Goal: Task Accomplishment & Management: Manage account settings

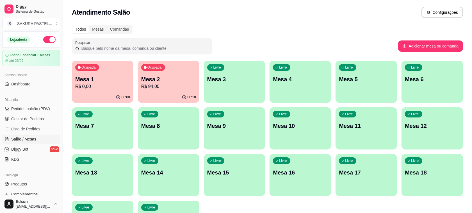
click at [366, 126] on p "Mesa 11" at bounding box center [366, 126] width 55 height 8
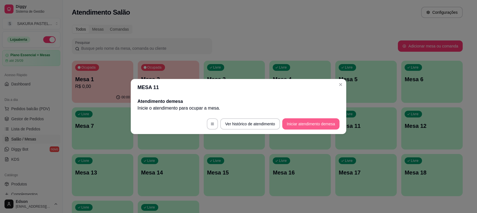
click at [303, 127] on button "Iniciar atendimento de mesa" at bounding box center [310, 123] width 57 height 11
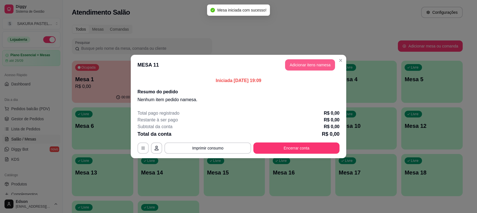
click at [309, 65] on button "Adicionar itens na mesa" at bounding box center [310, 64] width 50 height 11
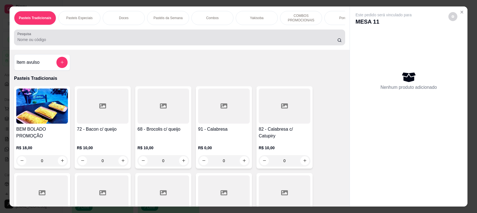
click at [152, 40] on div at bounding box center [179, 37] width 325 height 11
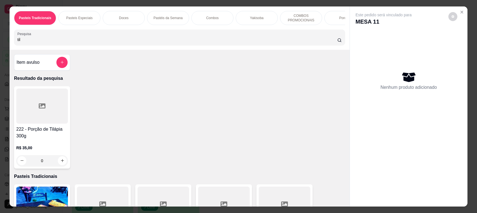
type input "til"
click at [57, 115] on div at bounding box center [42, 105] width 52 height 35
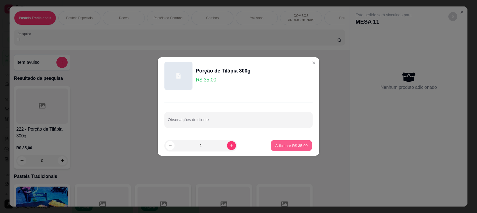
click at [278, 143] on p "Adicionar R$ 35,00" at bounding box center [291, 145] width 33 height 5
type input "1"
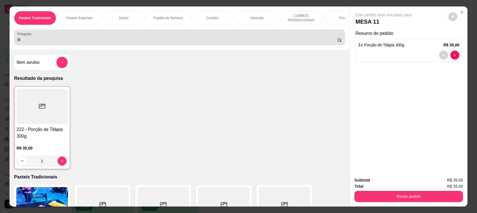
click at [37, 42] on div "til" at bounding box center [179, 37] width 325 height 11
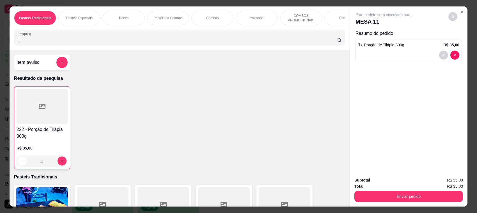
type input "t"
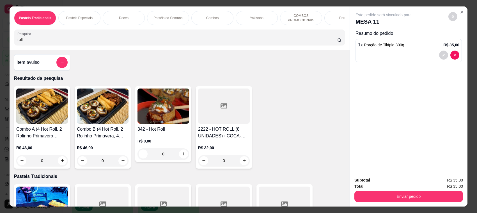
type input "roll"
click at [161, 138] on div "R$ 0,00 0" at bounding box center [164, 146] width 52 height 27
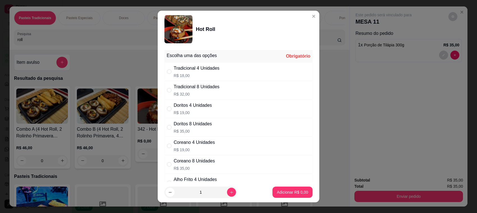
click at [211, 89] on div "Tradicional 8 Unidades" at bounding box center [197, 86] width 46 height 7
radio input "true"
click at [290, 193] on p "Adicionar R$ 32,00" at bounding box center [291, 191] width 33 height 5
type input "1"
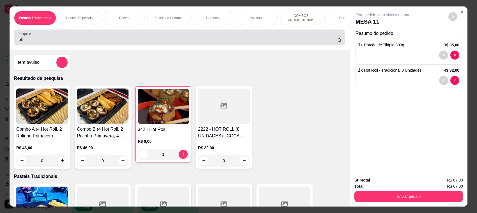
click at [41, 42] on input "roll" at bounding box center [177, 40] width 320 height 6
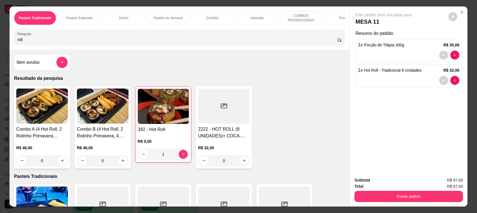
click at [41, 42] on input "roll" at bounding box center [177, 40] width 320 height 6
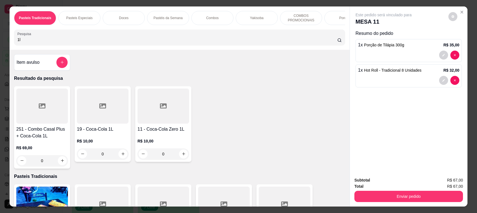
type input "1l"
click at [113, 122] on div at bounding box center [103, 105] width 52 height 35
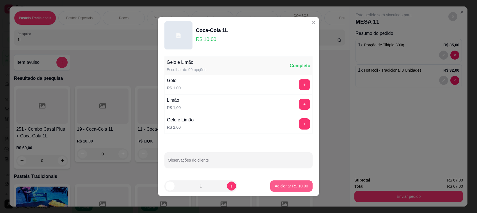
click at [304, 187] on button "Adicionar R$ 10,00" at bounding box center [291, 185] width 42 height 11
type input "1"
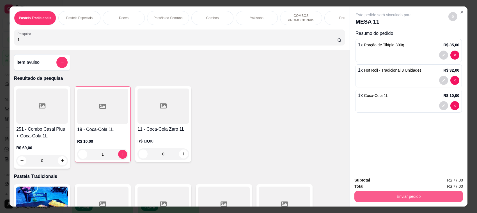
click at [380, 192] on button "Enviar pedido" at bounding box center [409, 196] width 109 height 11
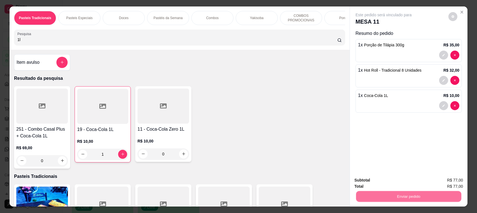
click at [386, 184] on button "Não registrar e enviar pedido" at bounding box center [390, 182] width 58 height 11
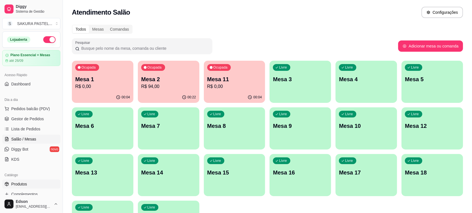
click at [31, 183] on link "Produtos" at bounding box center [31, 183] width 58 height 9
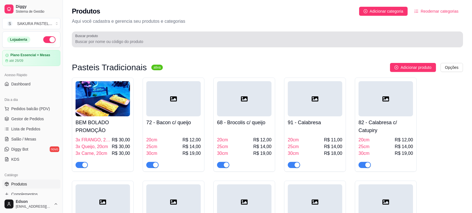
click at [184, 34] on div at bounding box center [267, 39] width 384 height 11
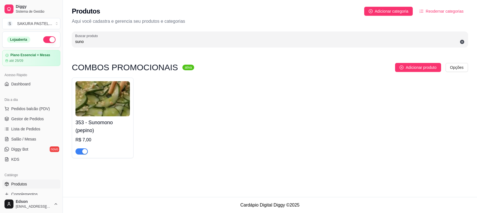
type input "suno"
click at [79, 150] on span "button" at bounding box center [82, 151] width 12 height 6
click at [25, 141] on span "Salão / Mesas" at bounding box center [23, 139] width 25 height 6
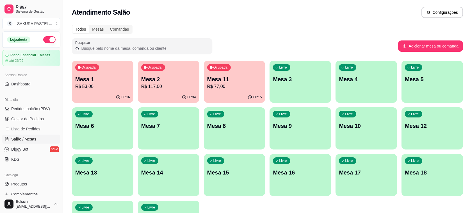
click at [119, 83] on p "R$ 53,00" at bounding box center [102, 86] width 55 height 7
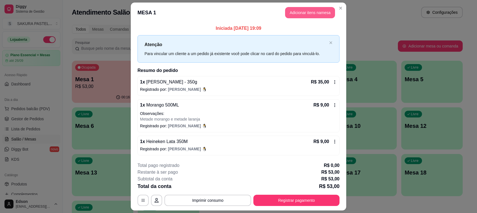
click at [296, 17] on button "Adicionar itens na mesa" at bounding box center [310, 12] width 50 height 11
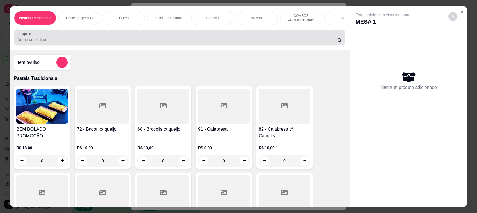
click at [136, 40] on div at bounding box center [179, 37] width 325 height 11
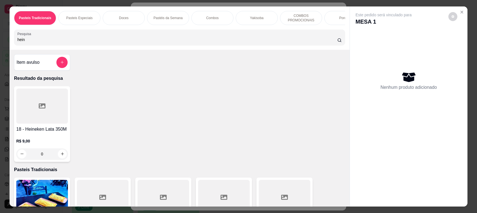
type input "hein"
click at [40, 130] on div "18 - Heineken Lata 350M R$ 9,00 0" at bounding box center [42, 124] width 56 height 76
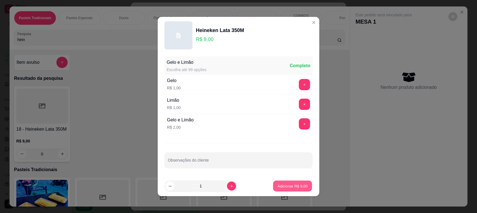
click at [293, 187] on p "Adicionar R$ 9,00" at bounding box center [292, 185] width 30 height 5
type input "1"
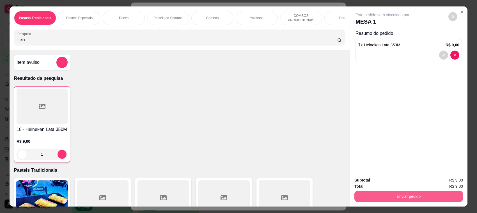
click at [381, 193] on button "Enviar pedido" at bounding box center [409, 196] width 109 height 11
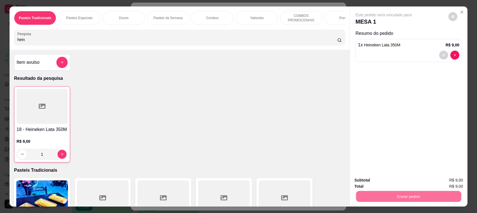
click at [375, 181] on button "Não registrar e enviar pedido" at bounding box center [390, 182] width 57 height 10
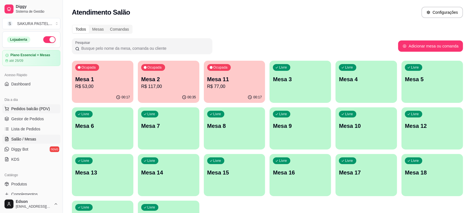
click at [32, 108] on span "Pedidos balcão (PDV)" at bounding box center [30, 109] width 39 height 6
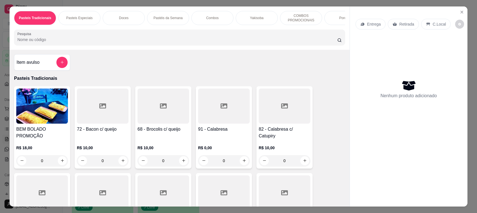
click at [103, 38] on div at bounding box center [179, 37] width 325 height 11
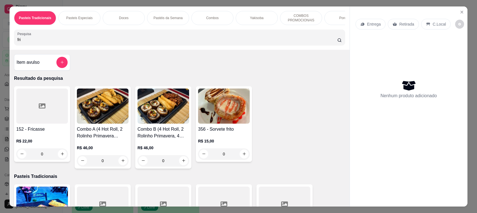
type input "fri"
click at [31, 120] on div at bounding box center [42, 105] width 52 height 35
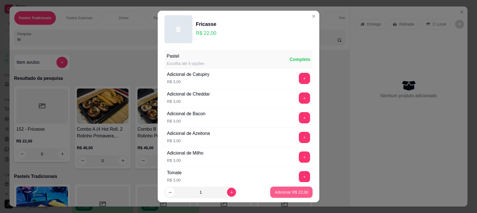
click at [291, 191] on p "Adicionar R$ 22,00" at bounding box center [291, 192] width 33 height 6
type input "1"
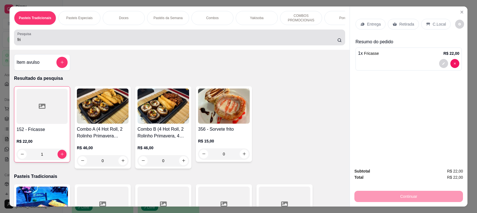
click at [34, 42] on div "fri" at bounding box center [179, 37] width 325 height 11
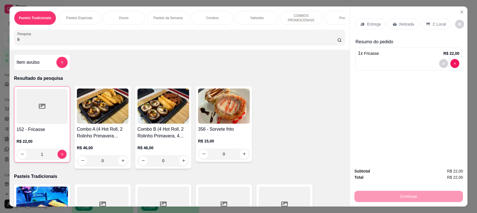
type input "f"
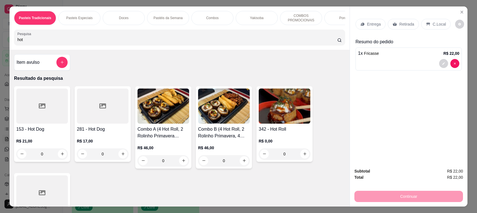
type input "hot"
click at [25, 121] on div at bounding box center [42, 105] width 52 height 35
click at [96, 124] on div at bounding box center [103, 105] width 52 height 35
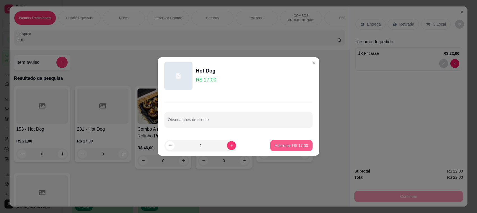
click at [280, 143] on p "Adicionar R$ 17,00" at bounding box center [291, 146] width 33 height 6
type input "1"
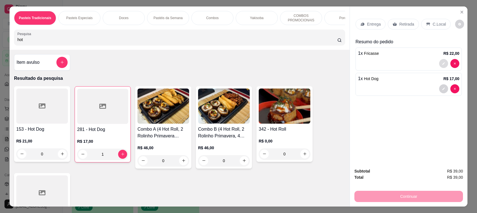
click at [439, 63] on button "decrease-product-quantity" at bounding box center [443, 63] width 9 height 9
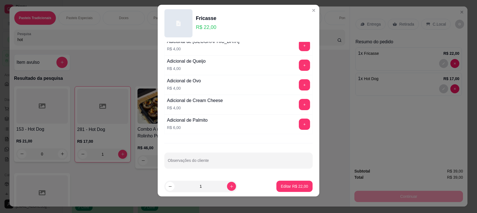
scroll to position [7, 0]
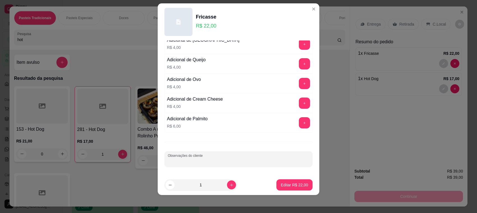
click at [207, 161] on input "Observações do cliente" at bounding box center [239, 161] width 142 height 6
type input "CORTADO AO MEIO"
click at [294, 188] on button "Editar R$ 22,00" at bounding box center [295, 184] width 36 height 11
type input "0"
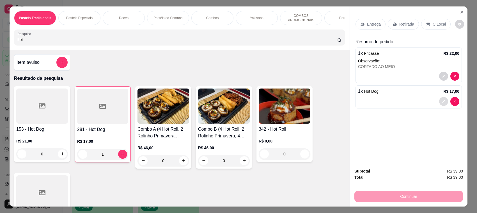
click at [442, 101] on icon "decrease-product-quantity" at bounding box center [443, 101] width 3 height 3
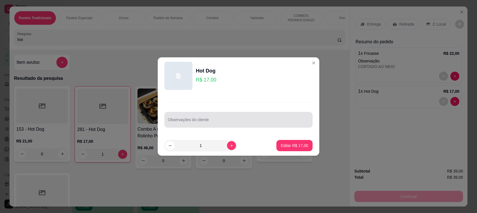
click at [186, 122] on input "Observações do cliente" at bounding box center [239, 122] width 142 height 6
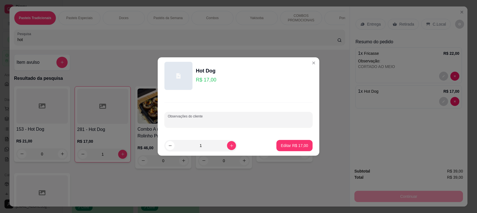
type input "v"
paste input "CORTADO AO MEIO"
type input "CORTADO AO MEIO"
click at [301, 147] on p "Editar R$ 17,00" at bounding box center [294, 145] width 26 height 5
type input "0"
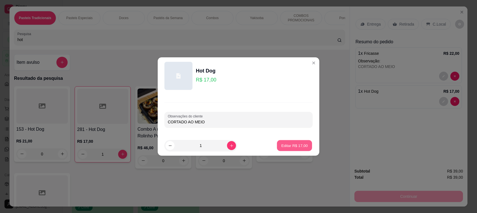
type input "0"
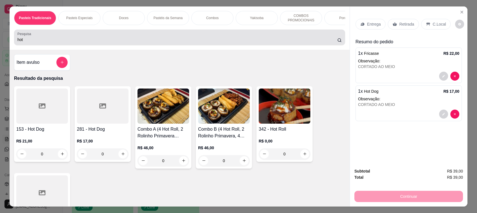
click at [91, 42] on div "hot" at bounding box center [179, 37] width 325 height 11
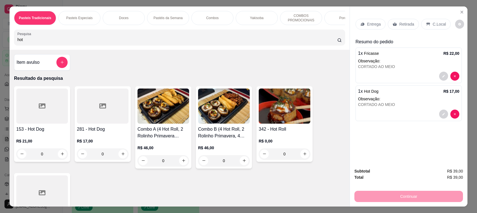
click at [91, 42] on div "hot" at bounding box center [179, 37] width 325 height 11
type input "h"
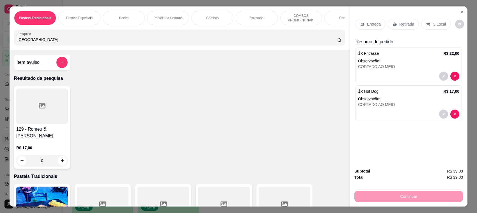
type input "[GEOGRAPHIC_DATA]"
click at [21, 124] on div at bounding box center [42, 105] width 52 height 35
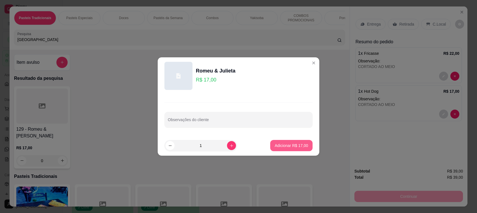
click at [287, 145] on p "Adicionar R$ 17,00" at bounding box center [291, 146] width 33 height 6
type input "1"
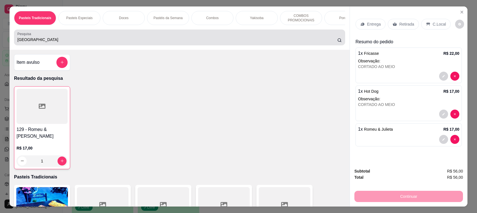
click at [113, 42] on input "[GEOGRAPHIC_DATA]" at bounding box center [177, 40] width 320 height 6
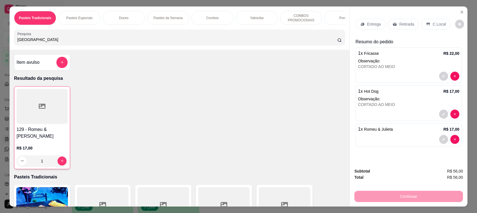
click at [113, 42] on input "[GEOGRAPHIC_DATA]" at bounding box center [177, 40] width 320 height 6
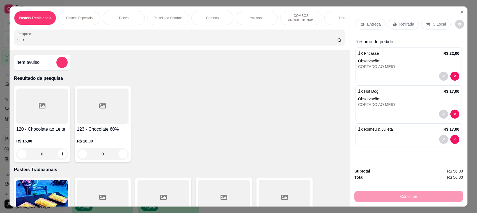
type input "cho"
click at [44, 121] on div at bounding box center [42, 105] width 52 height 35
click at [291, 166] on p "Adicionar R$ 15,00" at bounding box center [291, 166] width 33 height 6
type input "1"
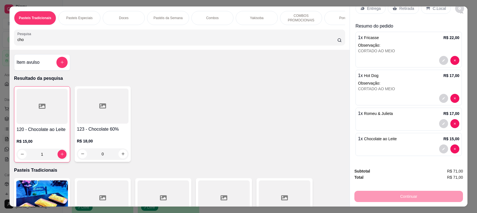
scroll to position [0, 0]
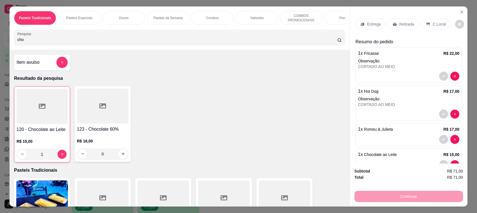
click at [402, 22] on p "Retirada" at bounding box center [407, 24] width 15 height 6
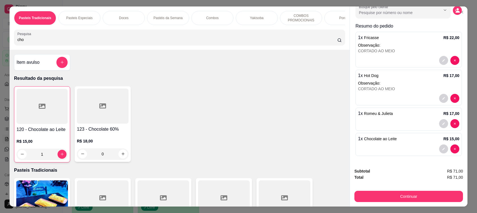
scroll to position [12, 0]
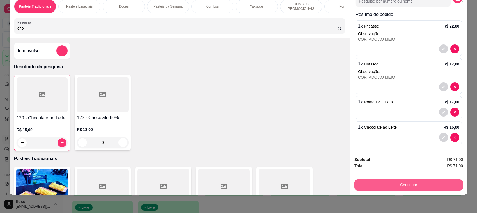
click at [415, 187] on button "Continuar" at bounding box center [409, 184] width 109 height 11
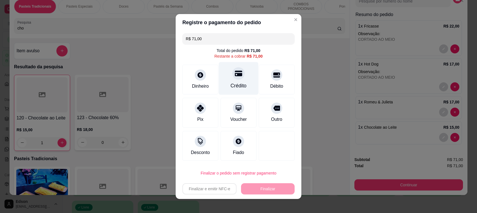
click at [225, 81] on div "Crédito" at bounding box center [239, 78] width 40 height 33
type input "R$ 0,00"
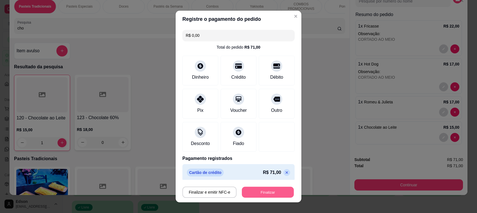
click at [261, 190] on button "Finalizar" at bounding box center [268, 192] width 52 height 11
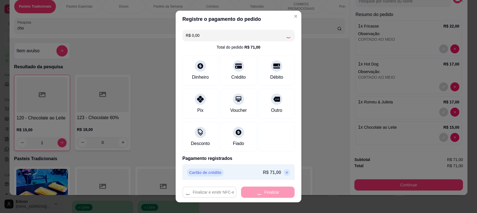
type input "0"
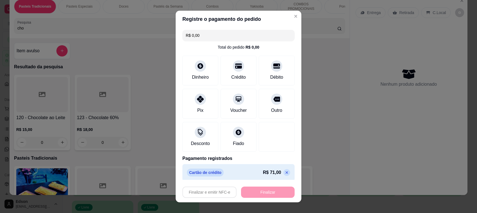
type input "-R$ 71,00"
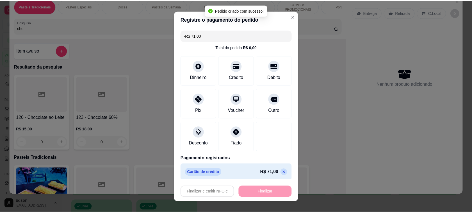
scroll to position [0, 0]
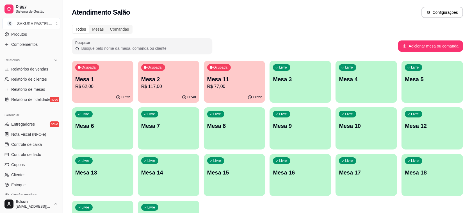
scroll to position [191, 0]
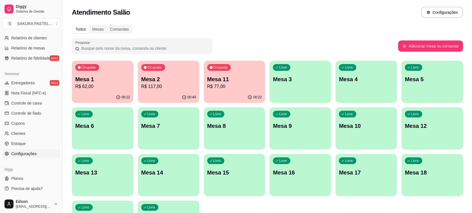
click at [28, 155] on span "Configurações" at bounding box center [23, 154] width 25 height 6
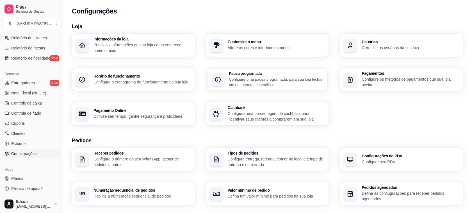
click at [284, 81] on p "Configure uma pausa programada, para sua loja fechar em um período específico" at bounding box center [276, 81] width 95 height 11
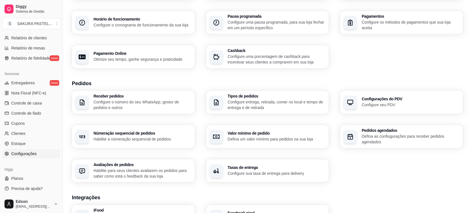
scroll to position [66, 0]
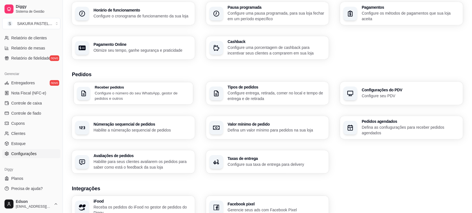
click at [151, 93] on p "Configure o número do seu WhatsApp, gestor de pedidos e outros" at bounding box center [142, 95] width 95 height 11
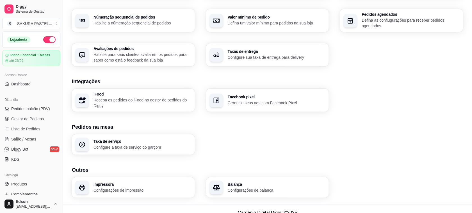
scroll to position [180, 0]
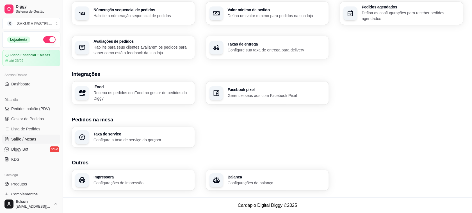
click at [28, 138] on span "Salão / Mesas" at bounding box center [23, 139] width 25 height 6
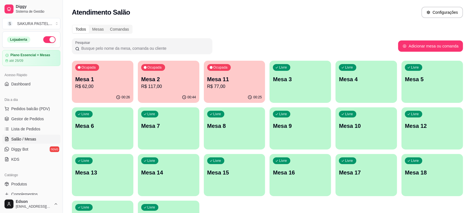
click at [144, 85] on p "R$ 117,00" at bounding box center [168, 86] width 55 height 7
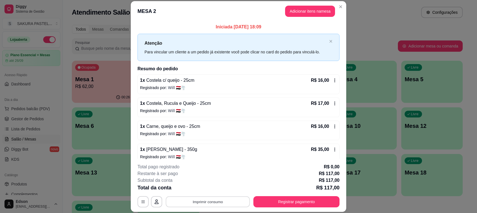
click at [219, 202] on button "Imprimir consumo" at bounding box center [208, 201] width 84 height 11
click at [220, 191] on button "Balcão" at bounding box center [206, 188] width 39 height 9
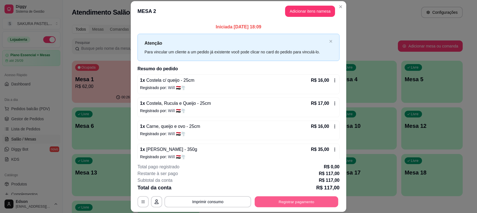
click at [277, 201] on button "Registrar pagamento" at bounding box center [297, 201] width 84 height 11
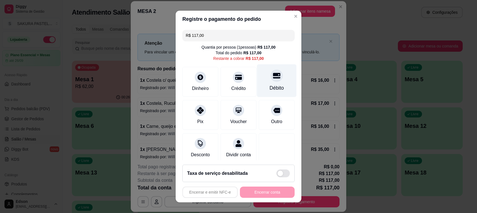
click at [271, 89] on div "Débito" at bounding box center [277, 87] width 14 height 7
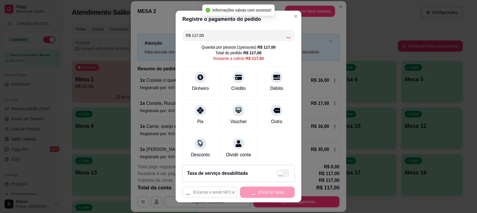
type input "R$ 0,00"
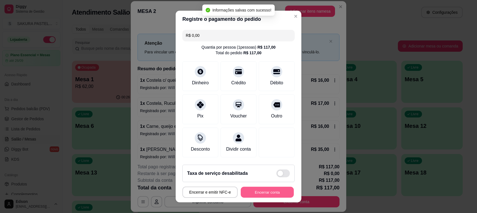
click at [274, 197] on button "Encerrar conta" at bounding box center [267, 192] width 53 height 11
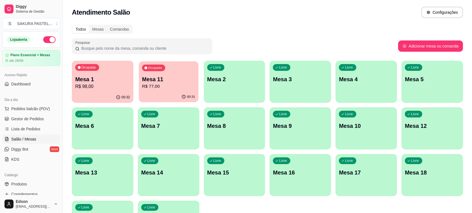
click at [183, 76] on p "Mesa 11" at bounding box center [168, 80] width 53 height 8
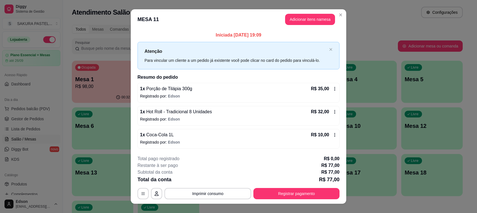
scroll to position [9, 0]
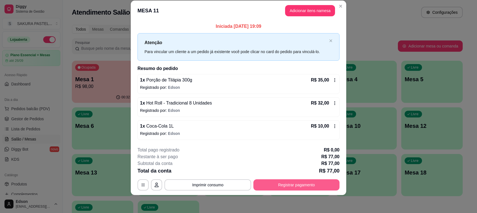
click at [309, 187] on button "Registrar pagamento" at bounding box center [297, 184] width 86 height 11
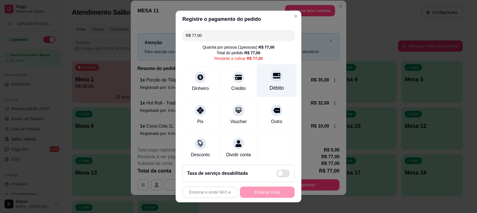
click at [271, 80] on div at bounding box center [277, 75] width 12 height 12
type input "R$ 0,00"
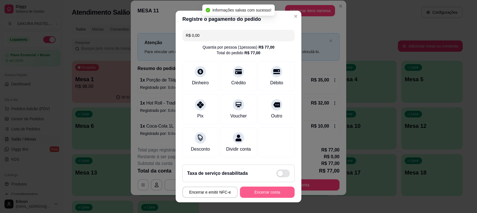
click at [270, 190] on button "Encerrar conta" at bounding box center [267, 191] width 55 height 11
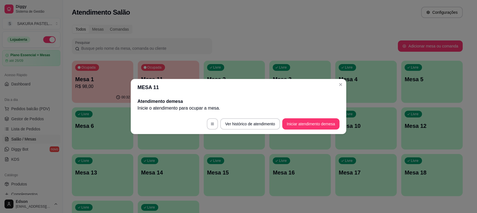
scroll to position [0, 0]
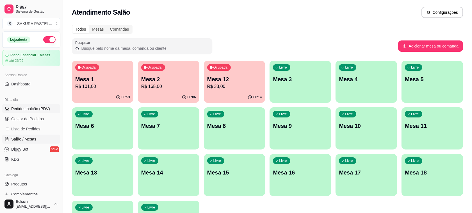
drag, startPoint x: 9, startPoint y: 113, endPoint x: 75, endPoint y: 80, distance: 73.2
click at [9, 112] on button "Pedidos balcão (PDV)" at bounding box center [31, 108] width 58 height 9
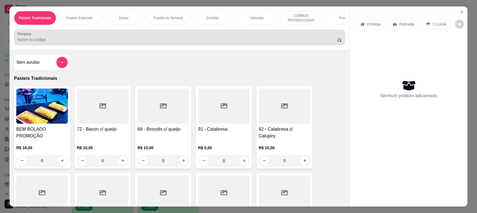
click at [95, 40] on div at bounding box center [179, 37] width 325 height 11
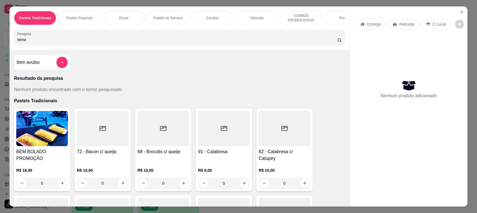
type input "tema"
click at [60, 68] on button "add-separate-item" at bounding box center [61, 62] width 11 height 11
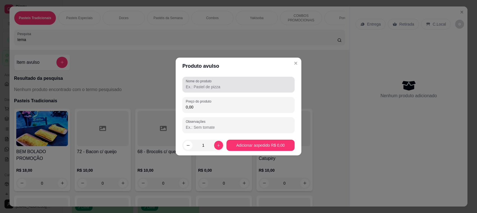
drag, startPoint x: 218, startPoint y: 92, endPoint x: 220, endPoint y: 79, distance: 12.4
click at [218, 87] on div "Nome do produto" at bounding box center [239, 85] width 112 height 16
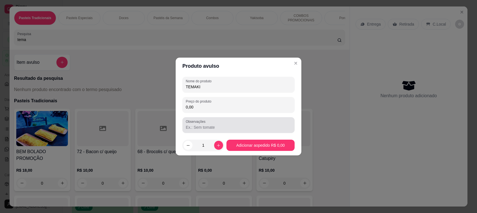
type input "TEMAKI"
click at [215, 132] on div "Observações" at bounding box center [239, 125] width 112 height 16
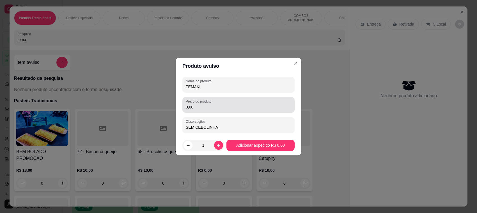
type input "SEM CEBOLINHA"
click at [214, 107] on input "0,00" at bounding box center [239, 107] width 106 height 6
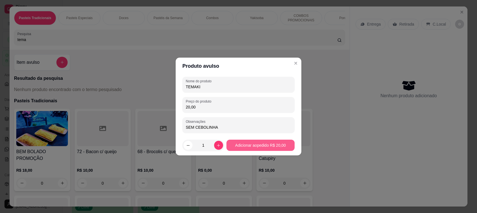
type input "20,00"
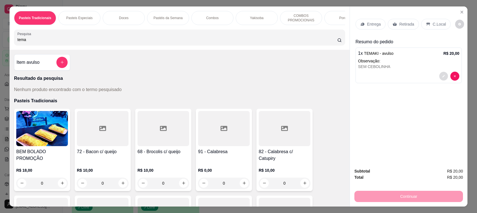
click at [439, 77] on button "decrease-product-quantity" at bounding box center [443, 76] width 9 height 9
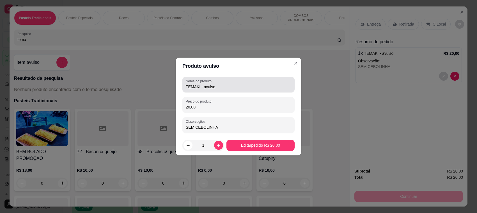
click at [214, 86] on input "TEMAKI - avulso" at bounding box center [239, 87] width 106 height 6
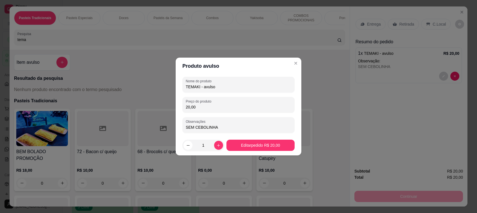
click at [214, 86] on input "TEMAKI - avulso" at bounding box center [239, 87] width 106 height 6
type input "TEMAKI"
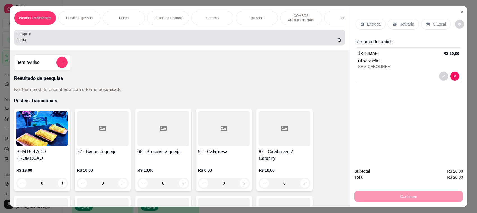
click at [61, 42] on input "tema" at bounding box center [177, 40] width 320 height 6
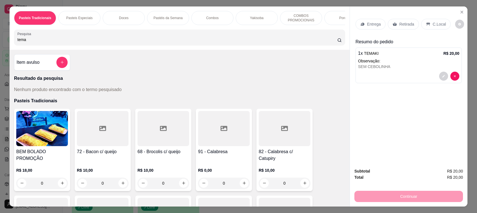
click at [61, 42] on input "tema" at bounding box center [177, 40] width 320 height 6
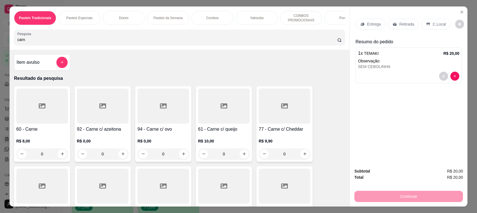
type input "carn"
click at [57, 110] on div at bounding box center [42, 105] width 52 height 35
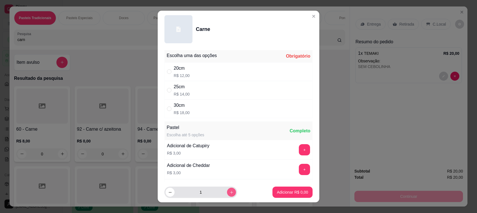
click at [227, 196] on button "increase-product-quantity" at bounding box center [231, 192] width 9 height 9
type input "2"
click at [223, 92] on div "25cm R$ 14,00" at bounding box center [239, 90] width 148 height 19
radio input "true"
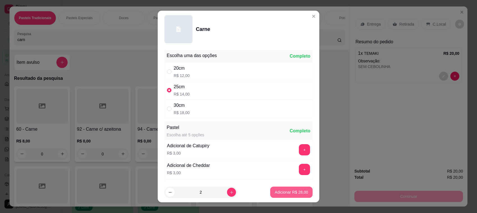
click at [276, 192] on p "Adicionar R$ 28,00" at bounding box center [291, 192] width 33 height 6
type input "2"
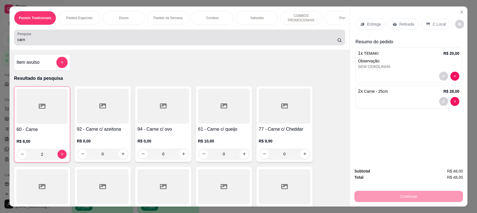
click at [149, 42] on input "carn" at bounding box center [177, 40] width 320 height 6
click at [148, 42] on div "carn" at bounding box center [179, 37] width 325 height 11
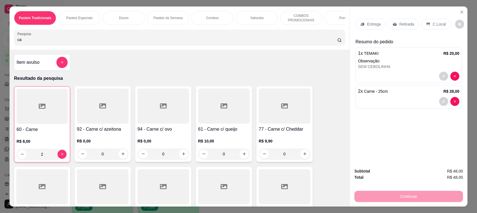
type input "c"
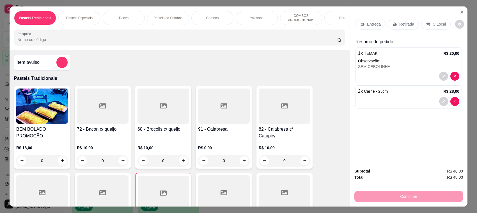
click at [405, 27] on div "Retirada" at bounding box center [403, 24] width 31 height 11
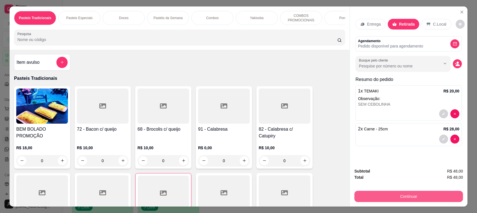
click at [400, 198] on button "Continuar" at bounding box center [409, 196] width 109 height 11
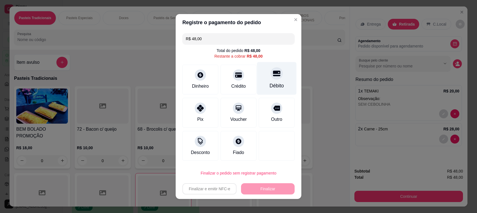
click at [270, 88] on div "Débito" at bounding box center [277, 85] width 14 height 7
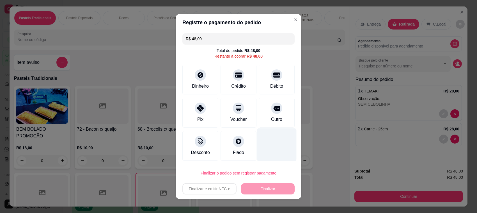
type input "R$ 0,00"
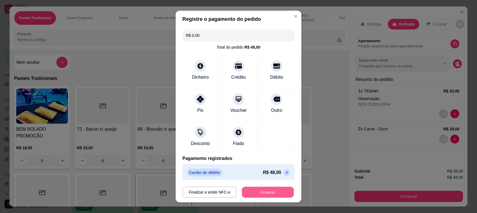
click at [270, 193] on button "Finalizar" at bounding box center [268, 192] width 52 height 11
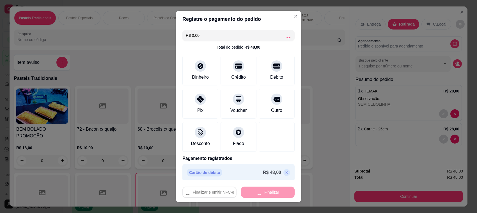
type input "0"
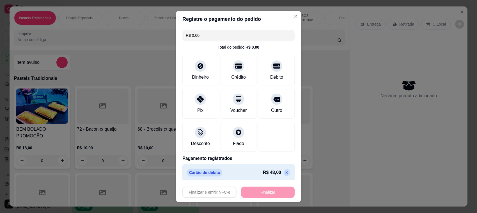
type input "-R$ 48,00"
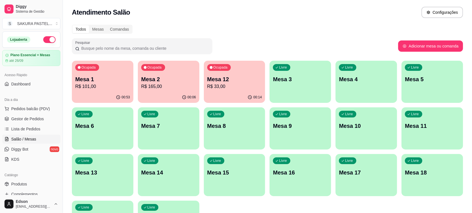
click at [101, 83] on p "R$ 101,00" at bounding box center [102, 86] width 55 height 7
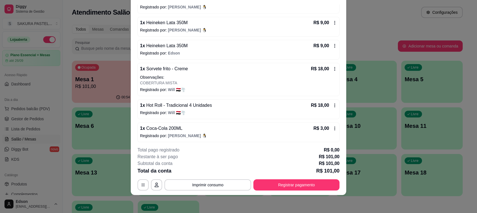
scroll to position [103, 0]
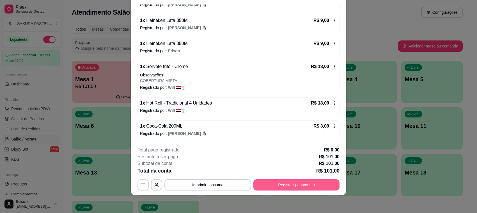
click at [267, 187] on button "Registrar pagamento" at bounding box center [297, 184] width 86 height 11
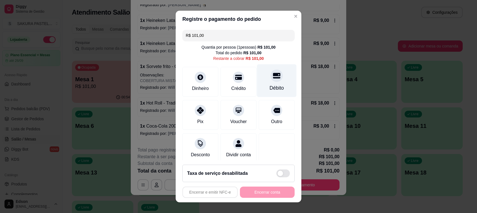
click at [258, 83] on div "Débito" at bounding box center [277, 80] width 40 height 33
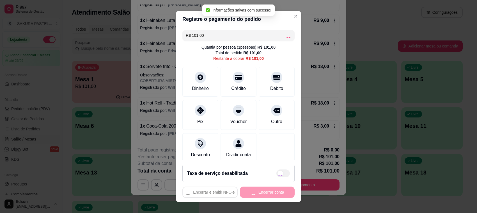
type input "R$ 0,00"
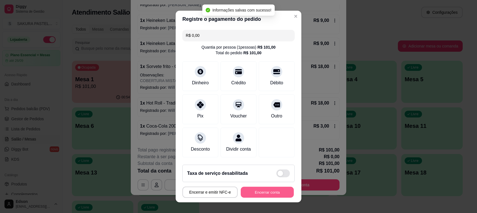
click at [258, 194] on button "Encerrar conta" at bounding box center [267, 192] width 53 height 11
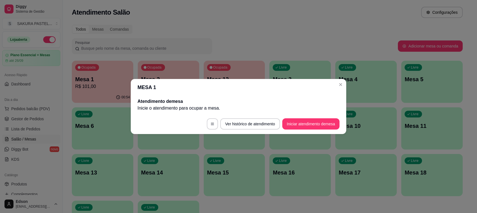
scroll to position [0, 0]
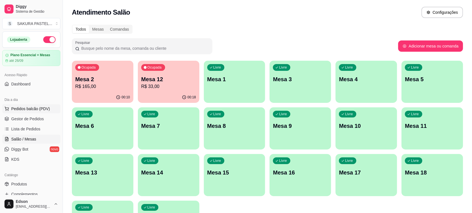
click at [32, 110] on span "Pedidos balcão (PDV)" at bounding box center [30, 109] width 39 height 6
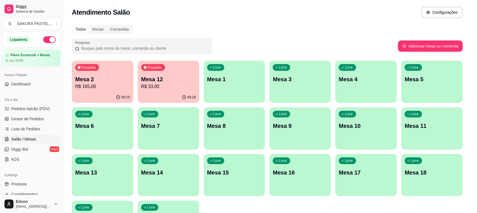
click at [170, 42] on input "Pesquisa" at bounding box center [177, 40] width 320 height 6
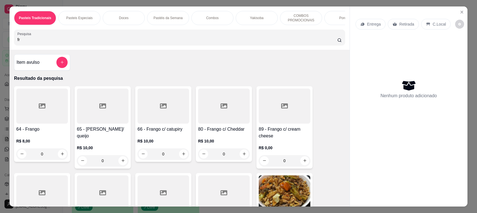
type input "fr"
click at [99, 118] on div at bounding box center [103, 105] width 52 height 35
click at [213, 91] on div "25cm R$ 15,00" at bounding box center [239, 90] width 148 height 19
radio input "true"
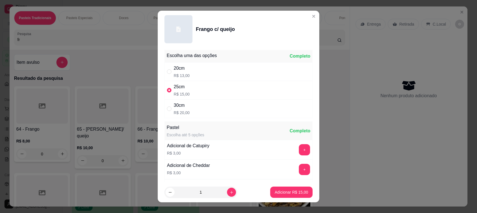
click at [207, 70] on div "20cm R$ 13,00" at bounding box center [239, 71] width 148 height 19
radio input "true"
radio input "false"
click at [296, 191] on p "Adicionar R$ 13,00" at bounding box center [291, 192] width 33 height 6
type input "1"
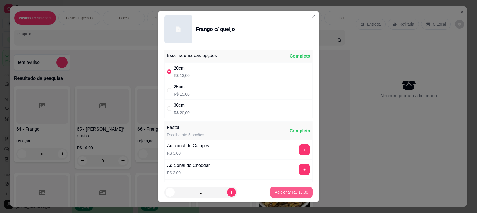
type input "1"
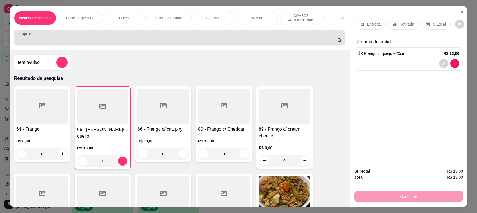
click at [35, 42] on div "fr" at bounding box center [179, 37] width 325 height 11
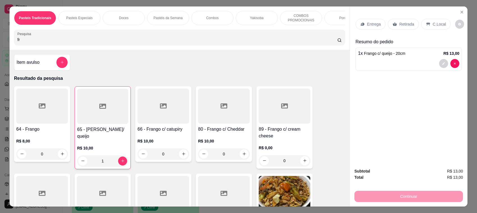
type input "f"
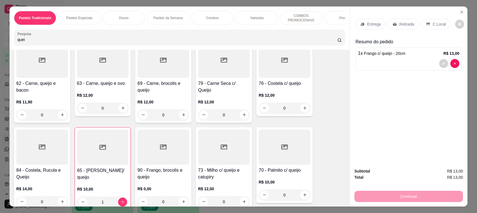
scroll to position [265, 0]
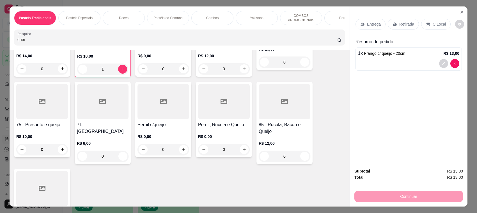
type input "quei"
click at [88, 124] on div "71 - Queijo R$ 8,00 0" at bounding box center [103, 123] width 56 height 82
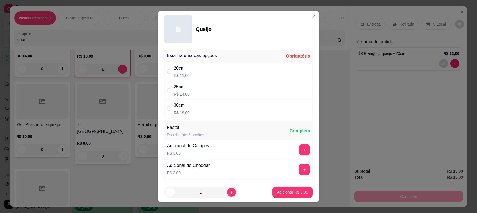
click at [188, 74] on div "20cm R$ 11,00" at bounding box center [239, 71] width 148 height 19
radio input "true"
click at [275, 189] on button "Adicionar R$ 11,00" at bounding box center [291, 191] width 42 height 11
type input "1"
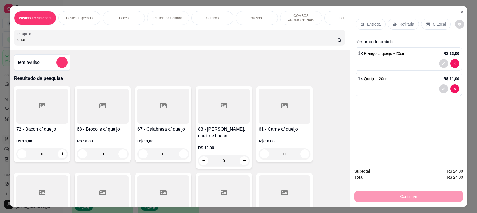
scroll to position [133, 0]
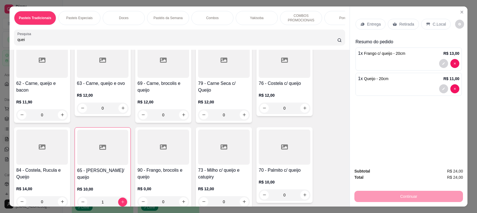
click at [225, 76] on div at bounding box center [224, 60] width 52 height 35
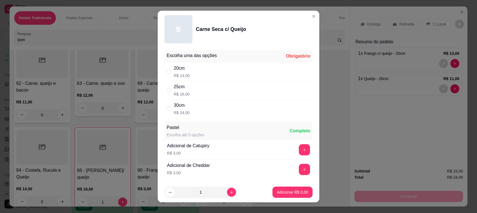
click at [211, 69] on div "20cm R$ 14,00" at bounding box center [239, 71] width 148 height 19
radio input "true"
click at [283, 190] on p "Adicionar R$ 14,00" at bounding box center [291, 191] width 33 height 5
type input "1"
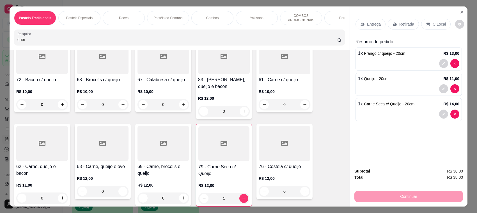
scroll to position [0, 0]
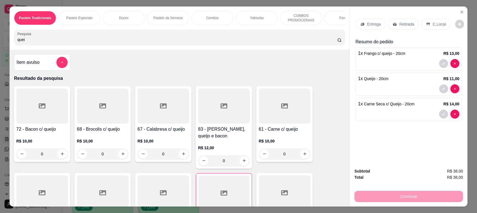
click at [401, 23] on p "Retirada" at bounding box center [407, 24] width 15 height 6
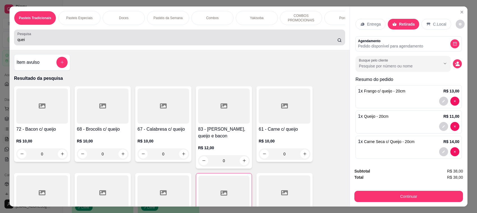
click at [234, 42] on input "quei" at bounding box center [177, 40] width 320 height 6
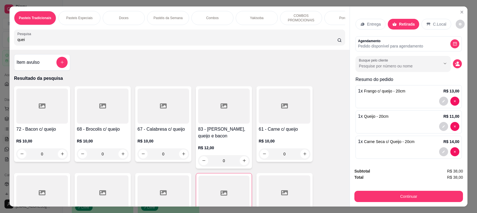
click at [234, 42] on input "quei" at bounding box center [177, 40] width 320 height 6
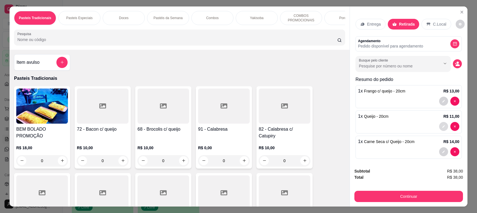
click at [439, 126] on button "decrease-product-quantity" at bounding box center [443, 126] width 9 height 9
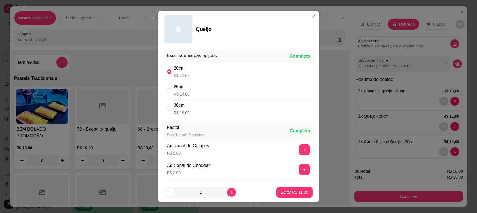
click at [197, 113] on div "30cm R$ 19,00" at bounding box center [239, 108] width 148 height 19
radio input "false"
radio input "true"
click at [292, 191] on p "Editar R$ 19,00" at bounding box center [294, 191] width 26 height 5
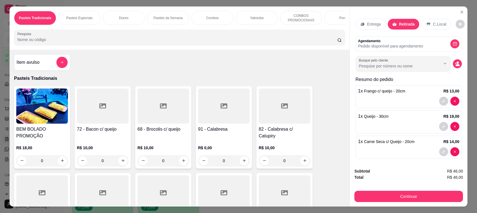
click at [430, 100] on div at bounding box center [408, 101] width 101 height 9
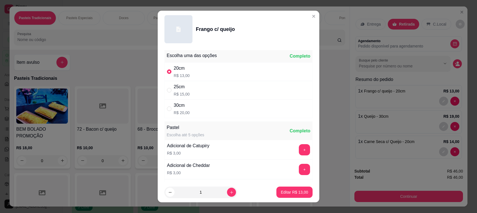
click at [200, 94] on div "25cm R$ 15,00" at bounding box center [239, 90] width 148 height 19
radio input "false"
radio input "true"
click at [292, 192] on p "Editar R$ 15,00" at bounding box center [294, 192] width 27 height 6
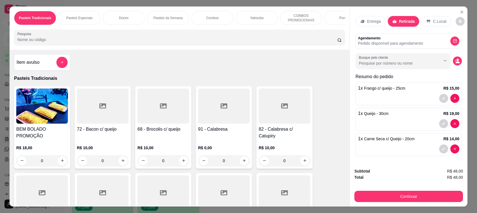
scroll to position [3, 0]
click at [378, 139] on span "Carne Seca c/ Queijo - 20cm" at bounding box center [389, 138] width 51 height 4
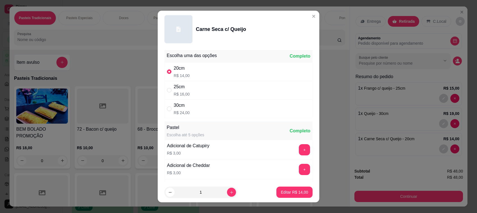
click at [208, 119] on div "Escolha uma das opções Completo 20cm R$ 14,00 25cm R$ 16,00 30cm R$ 24,00 Paste…" at bounding box center [239, 115] width 162 height 134
click at [207, 113] on div "30cm R$ 24,00" at bounding box center [239, 108] width 148 height 19
radio input "false"
radio input "true"
click at [283, 192] on p "Editar R$ 24,00" at bounding box center [294, 192] width 27 height 6
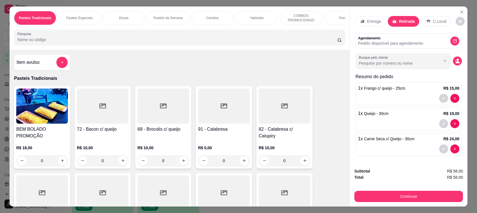
click at [206, 50] on div "Pasteis Tradicionais Pasteis Especiais Doces Pastéis da Semana Combos Yakisoba …" at bounding box center [180, 27] width 340 height 43
click at [57, 68] on button "add-separate-item" at bounding box center [62, 62] width 11 height 11
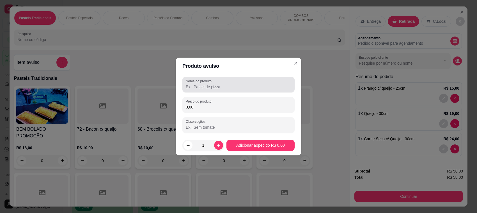
click at [218, 88] on input "Nome do produto" at bounding box center [239, 87] width 106 height 6
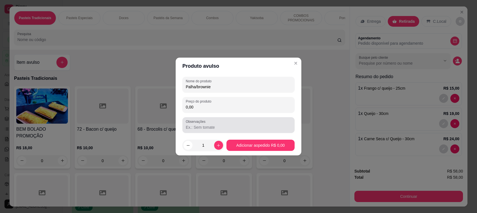
type input "Palha/brownie"
click at [260, 117] on div "Observações" at bounding box center [239, 125] width 112 height 16
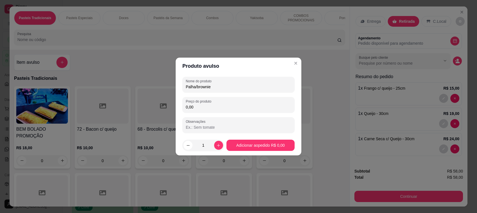
click at [259, 112] on div "Preço do produto 0,00" at bounding box center [239, 105] width 112 height 16
type input "23,00"
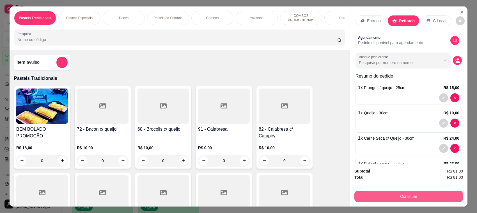
click at [404, 194] on button "Continuar" at bounding box center [409, 196] width 109 height 11
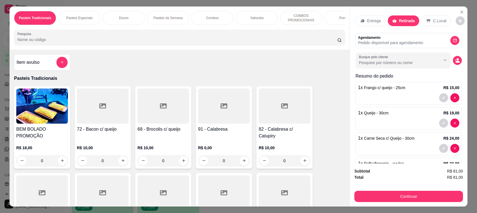
click at [273, 74] on icon at bounding box center [276, 74] width 7 height 6
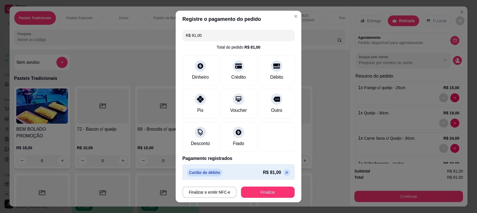
type input "R$ 0,00"
click at [270, 194] on button "Finalizar" at bounding box center [268, 191] width 54 height 11
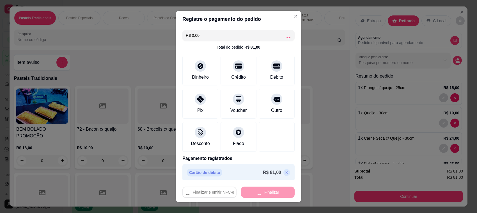
type input "0"
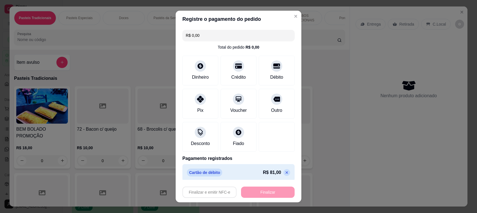
type input "-R$ 81,00"
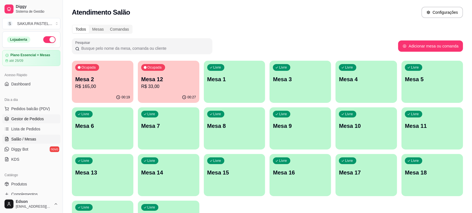
click at [17, 122] on link "Gestor de Pedidos" at bounding box center [31, 118] width 58 height 9
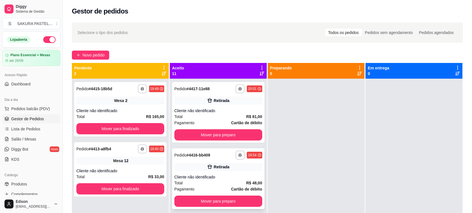
click at [223, 163] on div "Retirada" at bounding box center [218, 167] width 88 height 8
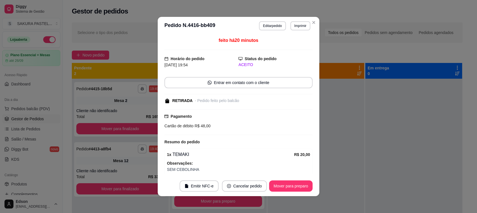
scroll to position [42, 0]
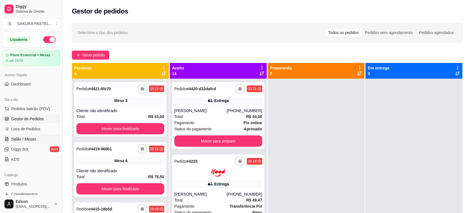
click at [20, 141] on span "Salão / Mesas" at bounding box center [23, 139] width 25 height 6
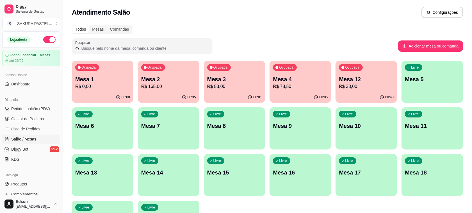
click at [357, 82] on p "Mesa 12" at bounding box center [366, 79] width 55 height 8
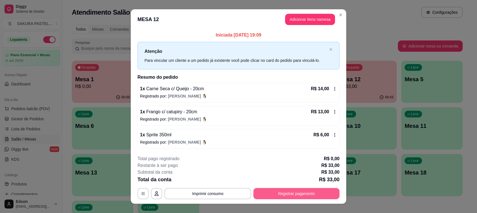
click at [288, 189] on button "Registrar pagamento" at bounding box center [297, 193] width 86 height 11
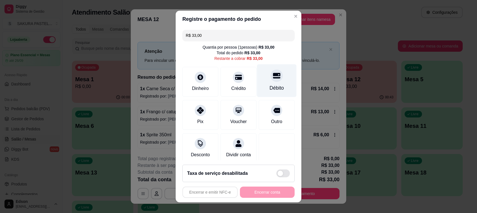
click at [273, 73] on icon at bounding box center [276, 76] width 7 height 6
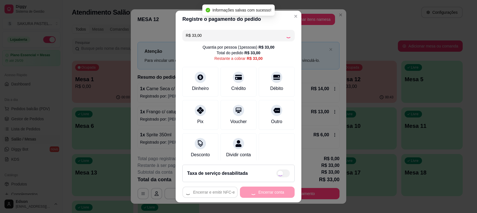
type input "R$ 0,00"
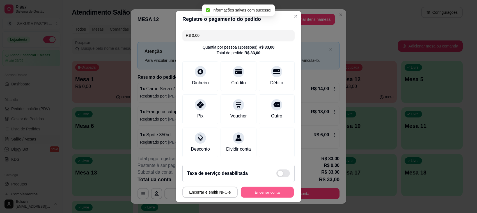
click at [259, 190] on button "Encerrar conta" at bounding box center [267, 192] width 53 height 11
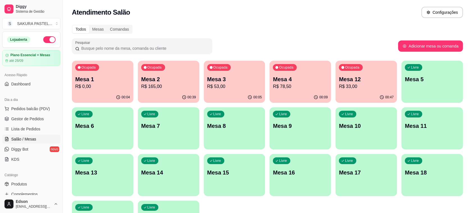
click at [171, 79] on p "Mesa 2" at bounding box center [168, 79] width 55 height 8
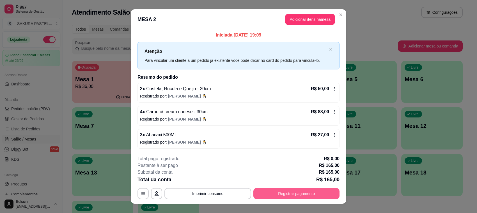
click at [289, 193] on button "Registrar pagamento" at bounding box center [297, 193] width 86 height 11
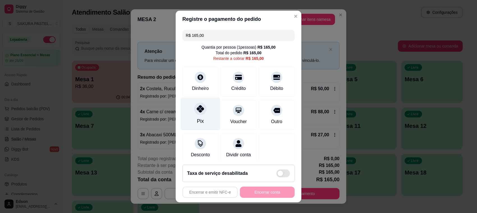
click at [202, 114] on div "Pix" at bounding box center [201, 113] width 40 height 33
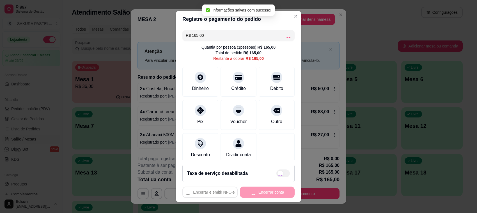
type input "R$ 0,00"
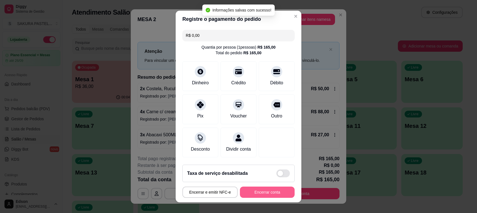
click at [274, 190] on button "Encerrar conta" at bounding box center [267, 191] width 55 height 11
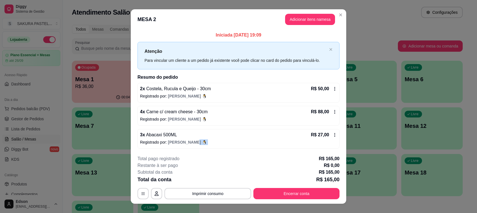
click at [343, 146] on div "Iniciada [DATE] 19:09 Atenção Para vincular um cliente a um pedido já existente…" at bounding box center [239, 89] width 216 height 121
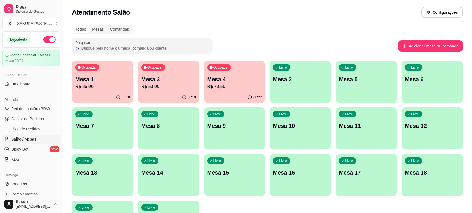
click at [165, 88] on p "R$ 53,00" at bounding box center [168, 86] width 55 height 7
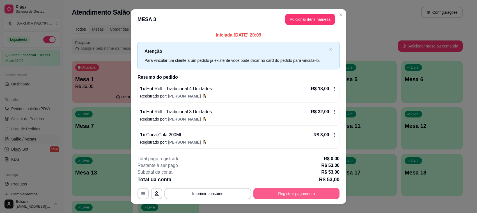
click at [279, 194] on button "Registrar pagamento" at bounding box center [297, 193] width 86 height 11
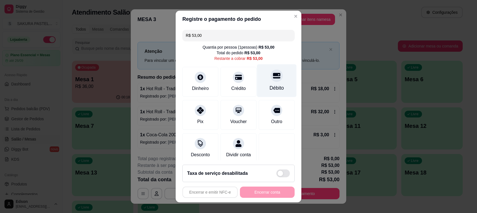
click at [259, 82] on div "Débito" at bounding box center [277, 80] width 40 height 33
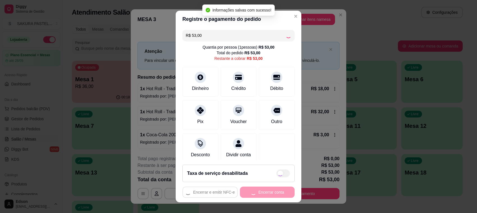
type input "R$ 0,00"
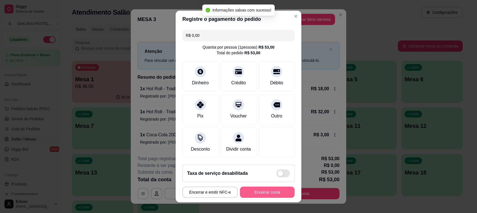
click at [269, 194] on button "Encerrar conta" at bounding box center [267, 191] width 55 height 11
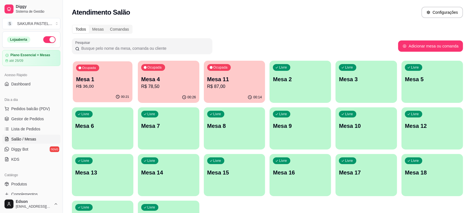
click at [106, 80] on p "Mesa 1" at bounding box center [102, 80] width 53 height 8
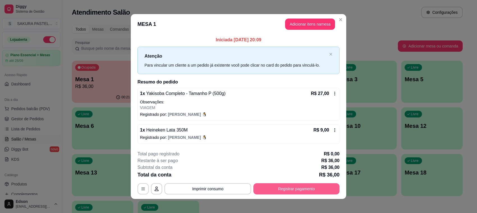
click at [283, 190] on button "Registrar pagamento" at bounding box center [297, 188] width 86 height 11
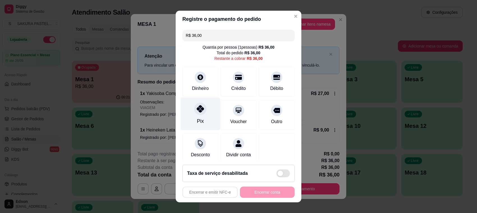
click at [197, 112] on icon at bounding box center [200, 108] width 7 height 7
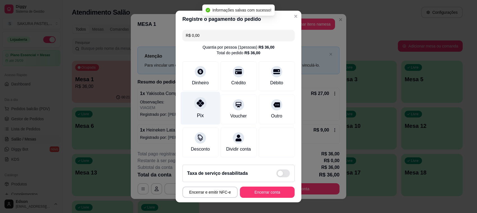
type input "R$ 0,00"
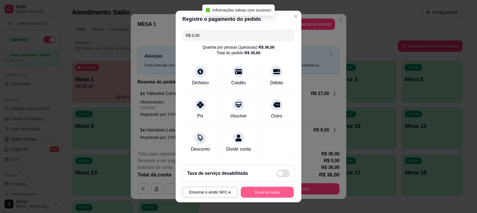
click at [275, 196] on button "Encerrar conta" at bounding box center [267, 192] width 53 height 11
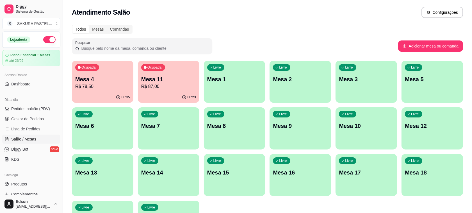
click at [105, 81] on p "Mesa 4" at bounding box center [102, 79] width 55 height 8
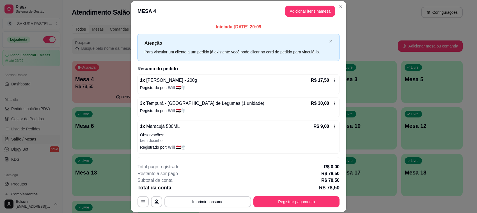
scroll to position [43, 0]
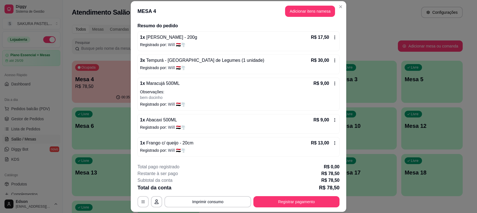
click at [280, 195] on div "**********" at bounding box center [239, 185] width 202 height 44
click at [280, 199] on button "Registrar pagamento" at bounding box center [297, 201] width 84 height 11
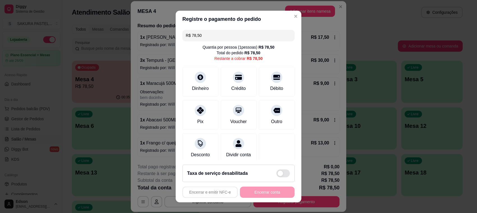
click at [204, 34] on input "R$ 78,50" at bounding box center [239, 35] width 106 height 11
click at [202, 122] on div "Pix" at bounding box center [201, 113] width 40 height 33
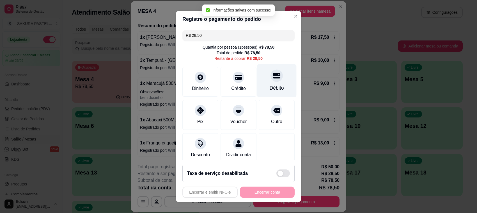
click at [273, 73] on icon at bounding box center [276, 76] width 7 height 6
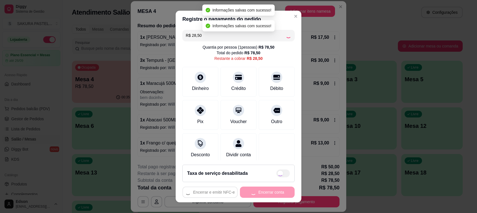
type input "R$ 0,00"
click at [275, 191] on div "Encerrar e emitir NFC-e Encerrar conta" at bounding box center [239, 191] width 112 height 11
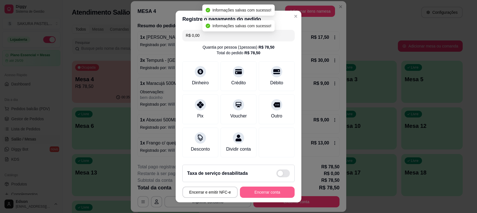
click at [277, 190] on button "Encerrar conta" at bounding box center [267, 191] width 55 height 11
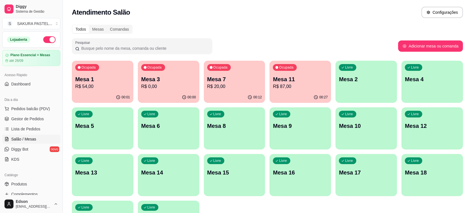
click at [247, 67] on div "Ocupada Mesa 7 R$ 20,00" at bounding box center [234, 76] width 61 height 31
click at [25, 110] on span "Pedidos balcão (PDV)" at bounding box center [30, 109] width 39 height 6
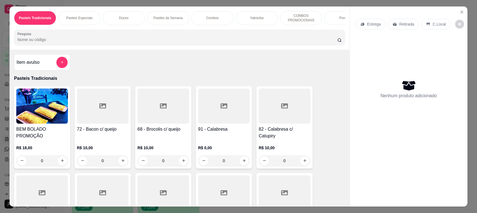
click at [58, 42] on input "Pesquisa" at bounding box center [177, 40] width 320 height 6
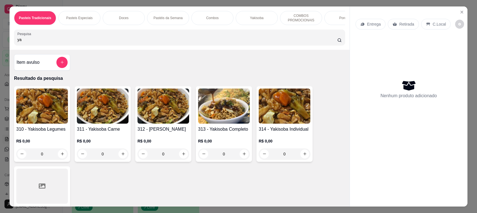
type input "y"
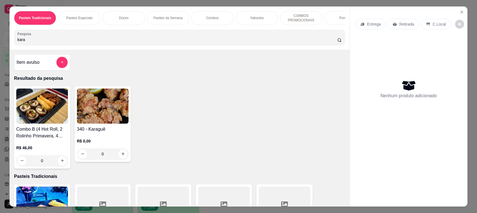
type input "kara"
click at [97, 99] on img at bounding box center [103, 105] width 52 height 35
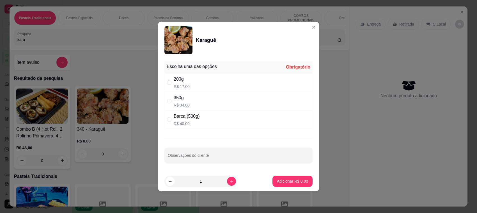
click at [183, 103] on p "R$ 34,00" at bounding box center [182, 105] width 16 height 6
radio input "true"
click at [279, 180] on p "Adicionar R$ 34,00" at bounding box center [291, 181] width 33 height 6
type input "1"
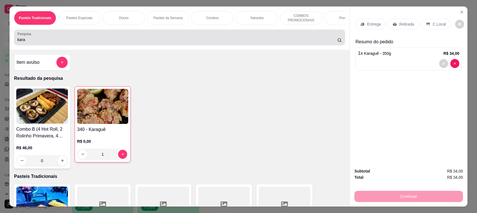
click at [55, 38] on div "kara" at bounding box center [179, 37] width 325 height 11
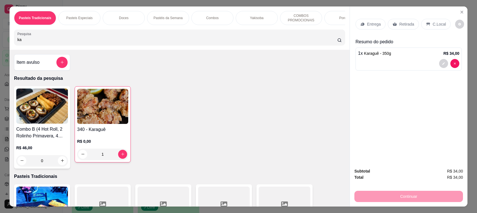
type input "k"
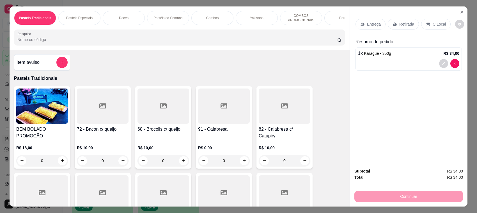
click at [399, 18] on div "Entrega Retirada C.Local" at bounding box center [409, 24] width 106 height 20
click at [400, 26] on p "Retirada" at bounding box center [407, 24] width 15 height 6
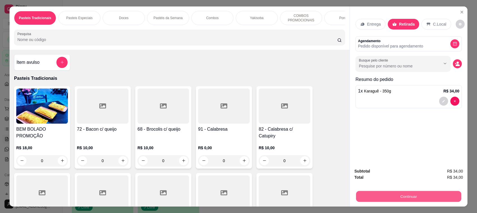
click at [397, 197] on button "Continuar" at bounding box center [408, 196] width 105 height 11
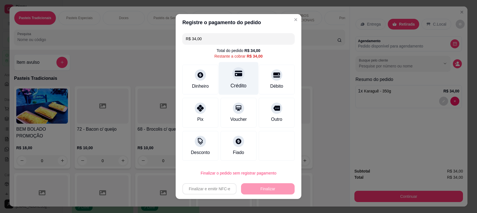
click at [237, 77] on div at bounding box center [238, 73] width 12 height 12
type input "R$ 0,00"
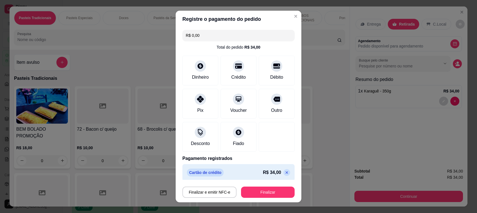
click at [246, 186] on div "Finalizar e emitir NFC-e Finalizar" at bounding box center [239, 190] width 112 height 13
click at [255, 187] on button "Finalizar" at bounding box center [268, 192] width 52 height 11
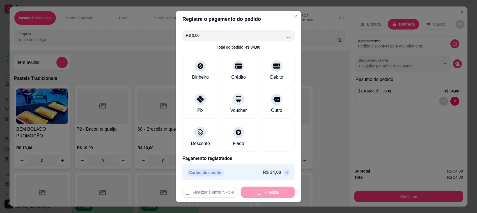
type input "0"
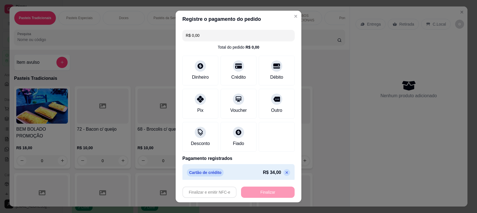
type input "-R$ 34,00"
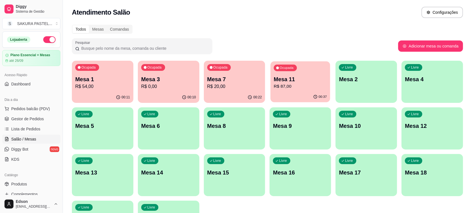
click at [318, 91] on div "Ocupada Mesa 11 R$ 87,00" at bounding box center [301, 76] width 60 height 30
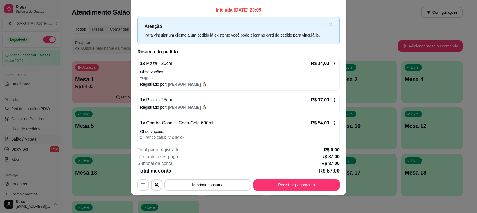
click at [284, 178] on div "**********" at bounding box center [239, 169] width 202 height 44
click at [301, 188] on button "Registrar pagamento" at bounding box center [297, 184] width 86 height 11
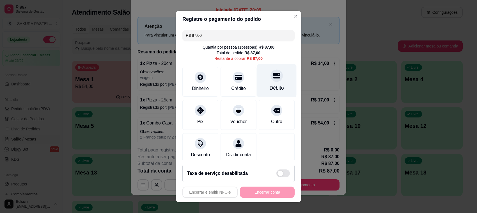
click at [273, 73] on icon at bounding box center [276, 76] width 7 height 6
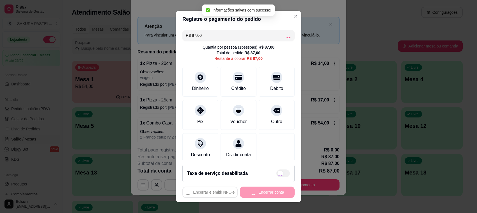
type input "R$ 0,00"
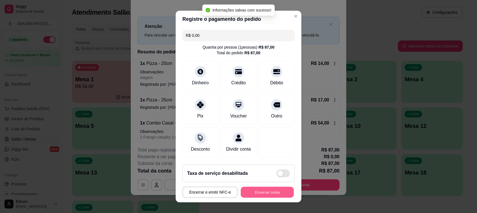
click at [261, 195] on button "Encerrar conta" at bounding box center [267, 192] width 53 height 11
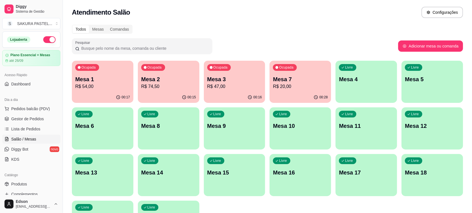
click at [105, 84] on p "R$ 54,00" at bounding box center [102, 86] width 55 height 7
click at [23, 131] on span "Lista de Pedidos" at bounding box center [25, 129] width 29 height 6
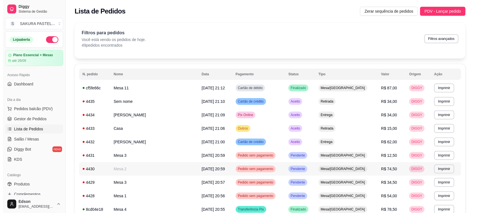
scroll to position [186, 0]
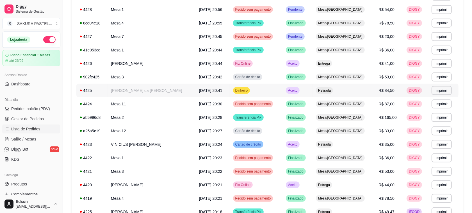
click at [345, 93] on td "Retirada" at bounding box center [344, 90] width 63 height 13
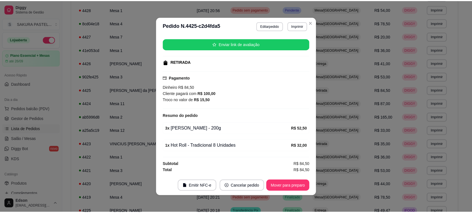
scroll to position [0, 0]
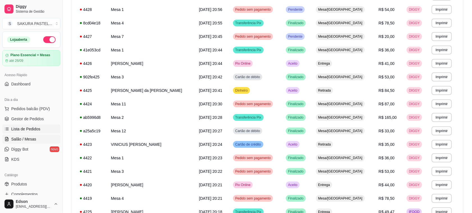
click at [35, 134] on link "Salão / Mesas" at bounding box center [31, 138] width 58 height 9
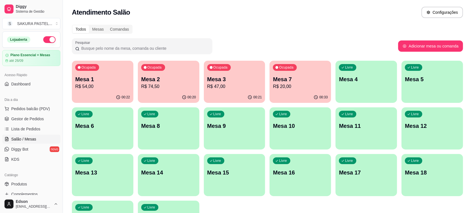
click at [103, 83] on p "R$ 54,00" at bounding box center [102, 86] width 55 height 7
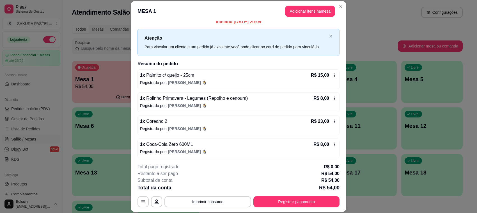
scroll to position [6, 0]
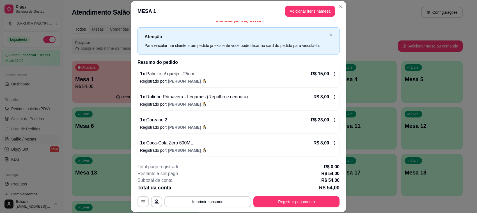
click at [326, 101] on p "Registrado por: [PERSON_NAME]" at bounding box center [238, 104] width 197 height 6
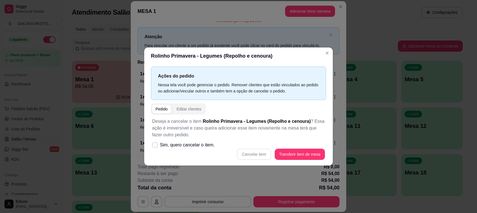
click at [216, 145] on div "Deseja a cancelar o item Rolinho Primavera - Legumes (Repolho e cenoura) ? Essa…" at bounding box center [238, 139] width 175 height 49
click at [197, 146] on span "Sim, quero cancelar o item." at bounding box center [187, 145] width 55 height 7
click at [156, 146] on input "Sim, quero cancelar o item." at bounding box center [154, 148] width 4 height 4
checkbox input "true"
click at [265, 155] on button "Cancelar item" at bounding box center [254, 154] width 34 height 11
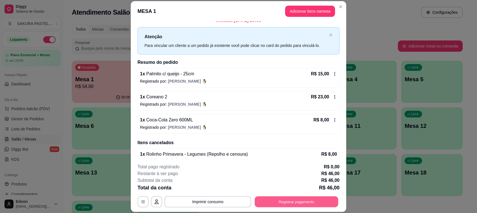
click at [297, 207] on button "Registrar pagamento" at bounding box center [297, 201] width 84 height 11
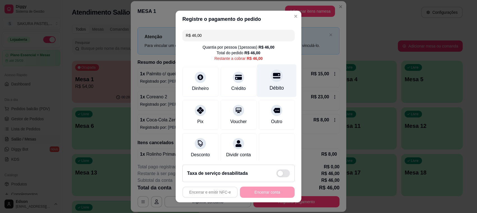
click at [262, 93] on div "Débito" at bounding box center [277, 80] width 40 height 33
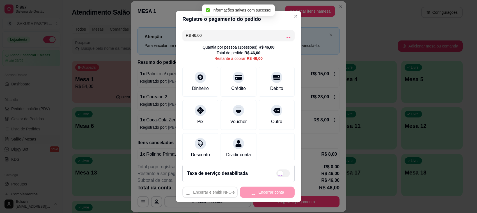
type input "R$ 0,00"
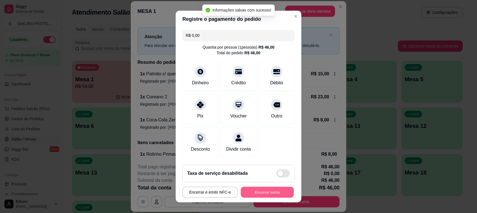
click at [279, 193] on button "Encerrar conta" at bounding box center [267, 192] width 53 height 11
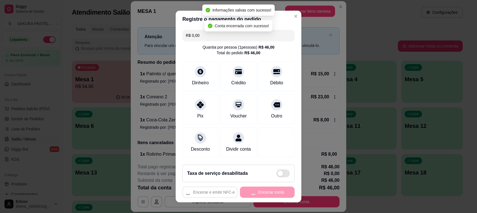
scroll to position [0, 0]
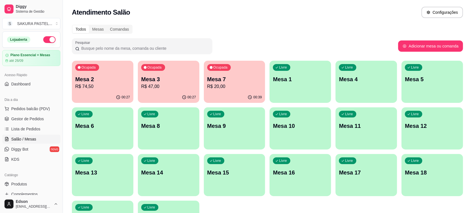
click at [178, 75] on p "Mesa 3" at bounding box center [168, 79] width 55 height 8
click at [105, 87] on p "R$ 74,50" at bounding box center [102, 86] width 53 height 6
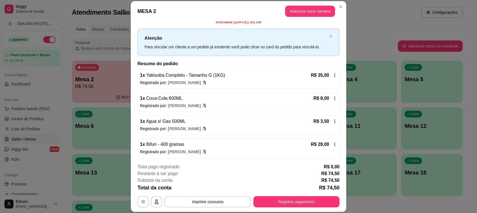
scroll to position [6, 0]
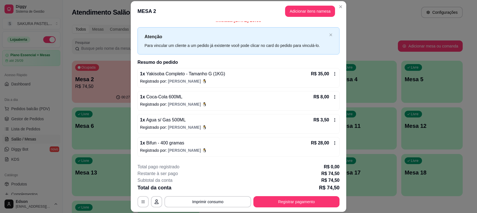
click at [206, 147] on div "1 x Bifun - 400 gramas R$ 28,00 Registrado por: [PERSON_NAME]" at bounding box center [239, 147] width 202 height 20
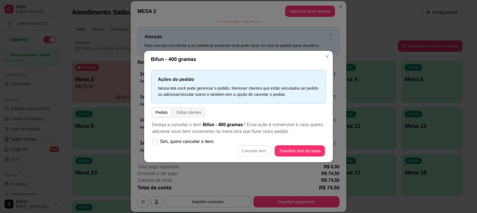
click at [202, 147] on label "Sim, quero cancelar o item." at bounding box center [183, 141] width 67 height 11
click at [156, 146] on input "Sim, quero cancelar o item." at bounding box center [154, 145] width 4 height 4
checkbox input "true"
click at [261, 157] on div "Deseja a cancelar o item Bifun - 400 gramas ? Essa ação é irreversível e caso q…" at bounding box center [238, 139] width 175 height 42
click at [256, 148] on button "Cancelar item" at bounding box center [254, 150] width 34 height 11
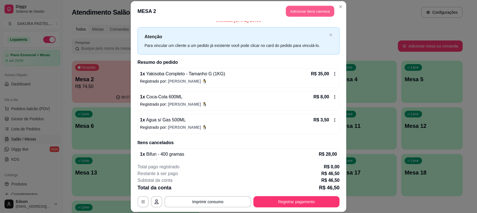
click at [309, 10] on button "Adicionar itens na mesa" at bounding box center [310, 11] width 48 height 11
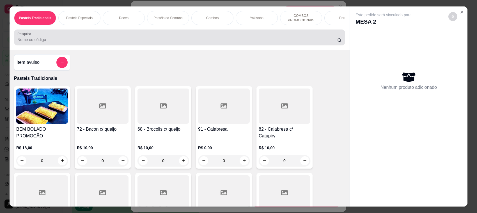
click at [148, 42] on input "Pesquisa" at bounding box center [177, 40] width 320 height 6
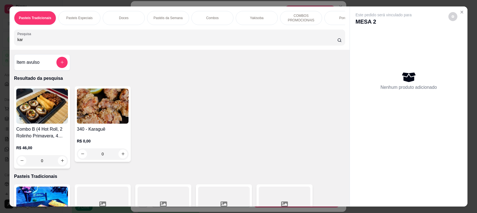
type input "kar"
click at [105, 112] on img at bounding box center [103, 105] width 52 height 35
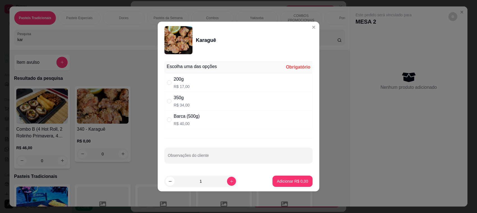
click at [200, 83] on div "200g R$ 17,00" at bounding box center [239, 82] width 148 height 19
radio input "true"
click at [205, 157] on input "Observações do cliente" at bounding box center [239, 158] width 142 height 6
type input "Ir bem caprichad"
drag, startPoint x: 279, startPoint y: 174, endPoint x: 284, endPoint y: 179, distance: 6.2
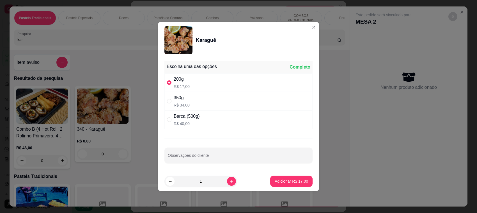
click at [282, 176] on footer "1 Adicionar R$ 17,00" at bounding box center [239, 181] width 162 height 20
click at [284, 179] on p "Adicionar R$ 17,00" at bounding box center [291, 181] width 33 height 6
type input "1"
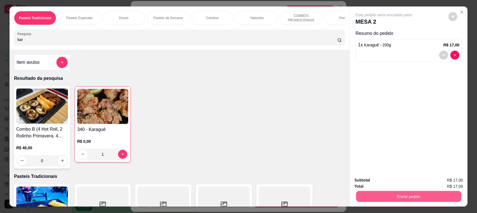
click at [406, 197] on button "Enviar pedido" at bounding box center [408, 196] width 105 height 11
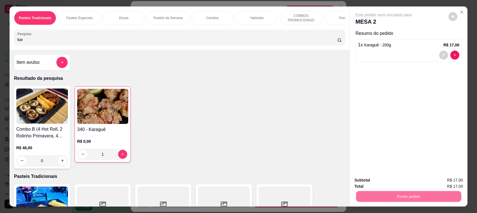
click at [386, 184] on button "Não registrar e enviar pedido" at bounding box center [390, 182] width 57 height 10
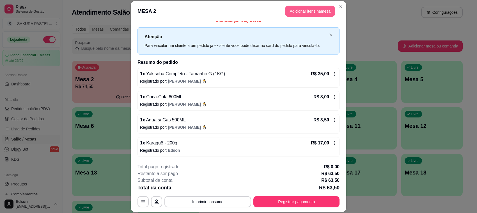
click at [300, 6] on button "Adicionar itens na mesa" at bounding box center [310, 11] width 50 height 11
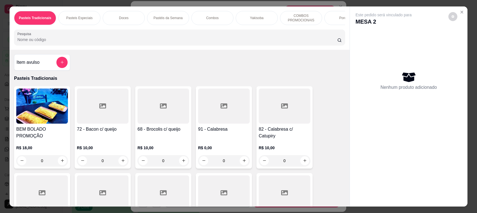
click at [125, 38] on div at bounding box center [179, 37] width 325 height 11
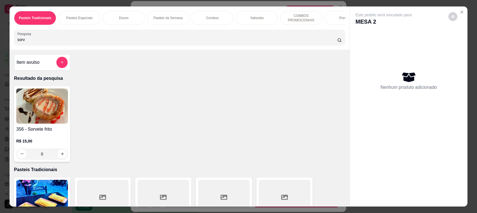
type input "sorv"
click at [47, 119] on img at bounding box center [42, 105] width 52 height 35
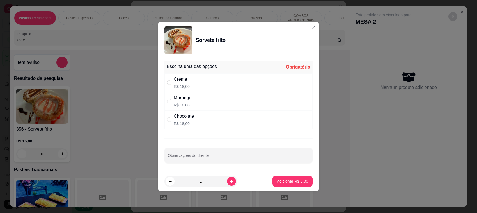
click at [192, 84] on div "Creme R$ 18,00" at bounding box center [239, 82] width 148 height 19
radio input "true"
click at [221, 168] on div "Escolha uma das opções Completo Creme R$ 18,00 Morango R$ 18,00 Chocolate R$ 18…" at bounding box center [239, 115] width 162 height 112
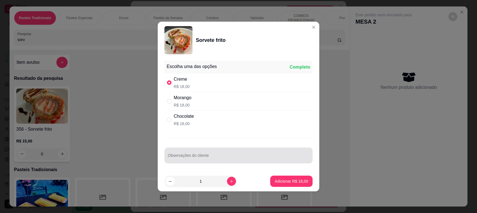
click at [208, 152] on div at bounding box center [239, 155] width 142 height 11
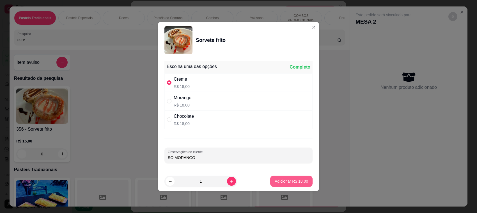
type input "SO MORANGO"
click at [291, 183] on p "Adicionar R$ 18,00" at bounding box center [291, 180] width 33 height 5
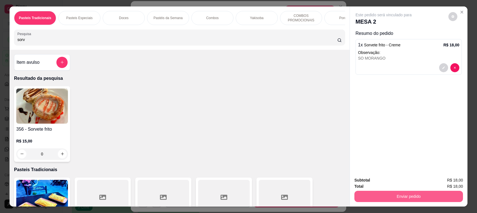
click at [420, 198] on button "Enviar pedido" at bounding box center [409, 196] width 109 height 11
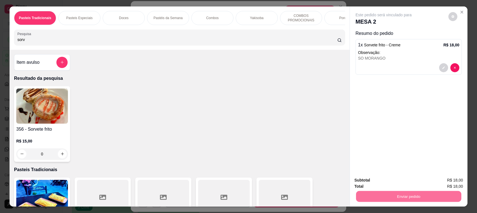
click at [390, 185] on button "Não registrar e enviar pedido" at bounding box center [390, 182] width 58 height 11
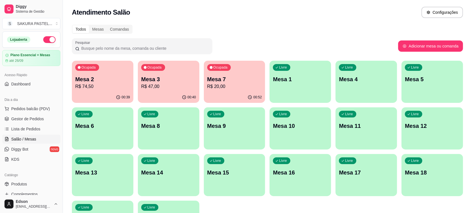
click at [162, 88] on p "R$ 47,00" at bounding box center [168, 86] width 55 height 7
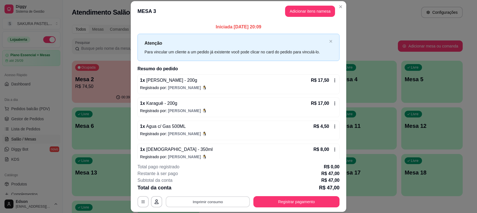
click at [223, 204] on button "Imprimir consumo" at bounding box center [208, 201] width 84 height 11
click at [211, 188] on button "Balcão" at bounding box center [207, 188] width 41 height 9
click at [312, 194] on div "**********" at bounding box center [239, 185] width 202 height 44
click at [315, 198] on button "Registrar pagamento" at bounding box center [297, 201] width 86 height 11
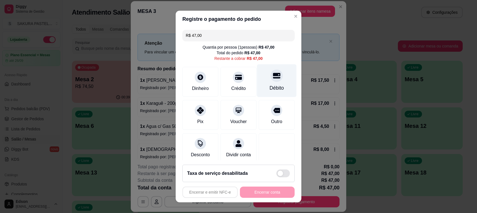
click at [273, 73] on icon at bounding box center [276, 76] width 7 height 6
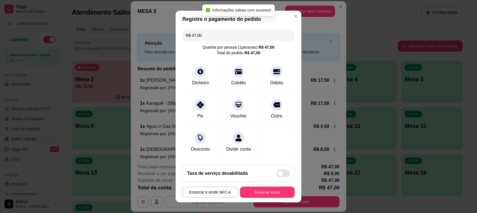
type input "R$ 0,00"
click at [277, 191] on button "Encerrar conta" at bounding box center [267, 191] width 55 height 11
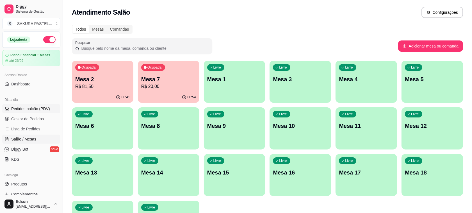
click at [19, 112] on button "Pedidos balcão (PDV)" at bounding box center [31, 108] width 58 height 9
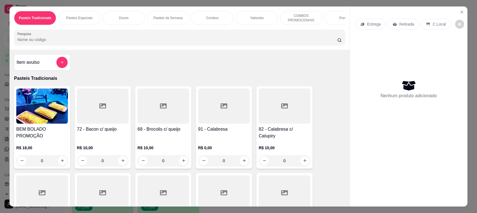
click at [93, 17] on div "Pasteis Especiais" at bounding box center [79, 18] width 42 height 14
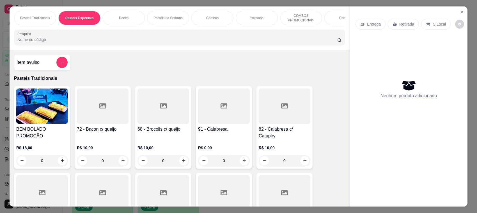
scroll to position [12, 0]
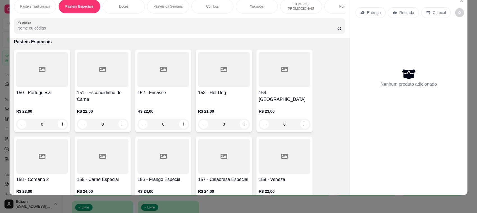
click at [101, 38] on div "Pasteis Tradicionais Pasteis Especiais Doces Pastéis da Semana Combos Yakisoba …" at bounding box center [180, 16] width 340 height 43
click at [36, 9] on div "Pasteis Tradicionais" at bounding box center [35, 6] width 42 height 14
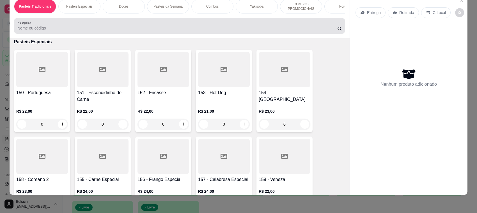
scroll to position [25, 0]
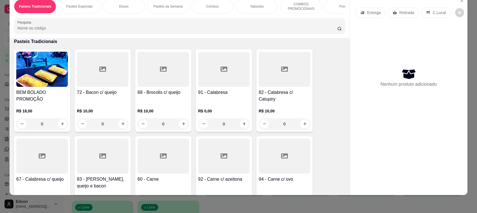
click at [54, 31] on input "Pesquisa" at bounding box center [177, 28] width 320 height 6
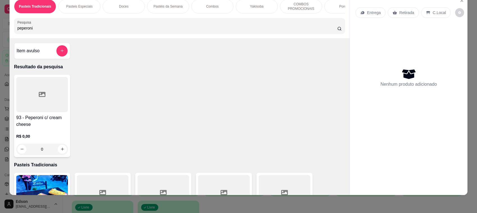
type input "peperoni"
click at [30, 110] on div at bounding box center [42, 94] width 52 height 35
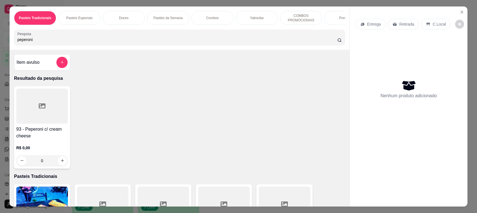
click at [40, 123] on div at bounding box center [42, 105] width 52 height 35
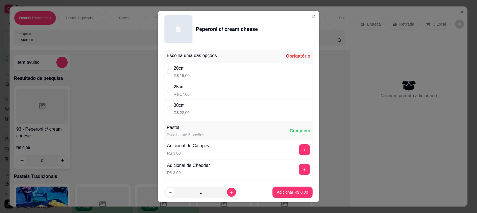
click at [203, 107] on div "30cm R$ 22,00" at bounding box center [239, 108] width 148 height 19
radio input "true"
drag, startPoint x: 260, startPoint y: 190, endPoint x: 271, endPoint y: 193, distance: 11.7
click at [261, 191] on footer "1 Adicionar R$ 22,00" at bounding box center [239, 192] width 162 height 20
click at [275, 193] on p "Adicionar R$ 22,00" at bounding box center [291, 192] width 33 height 6
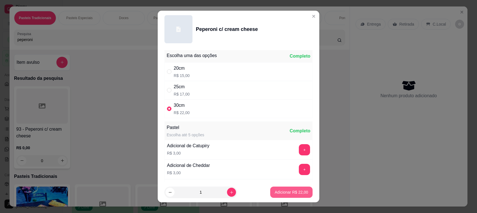
type input "1"
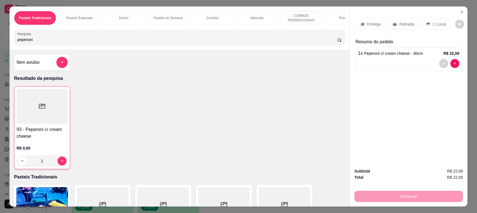
click at [446, 68] on div at bounding box center [449, 63] width 20 height 9
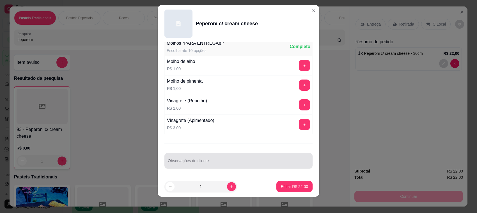
scroll to position [7, 0]
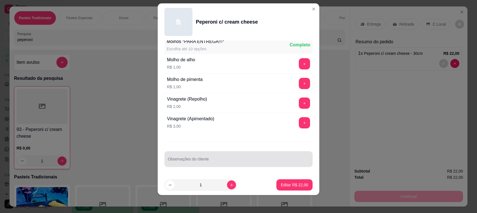
click at [201, 162] on input "Observações do cliente" at bounding box center [239, 161] width 142 height 6
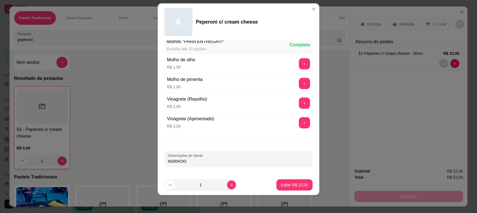
type input "NORIKOO"
click at [290, 184] on p "Editar R$ 22,00" at bounding box center [294, 185] width 27 height 6
type input "0"
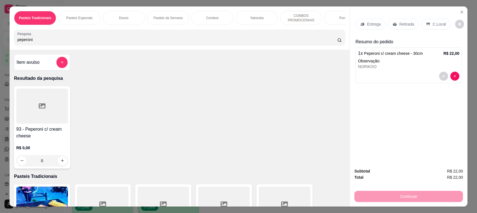
click at [399, 30] on div "Entrega Retirada C.Local" at bounding box center [409, 24] width 106 height 20
drag, startPoint x: 399, startPoint y: 31, endPoint x: 389, endPoint y: 92, distance: 61.2
click at [403, 26] on p "Retirada" at bounding box center [407, 24] width 15 height 6
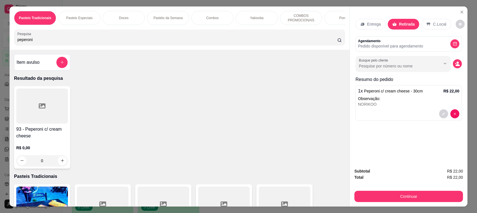
click at [395, 202] on div "Subtotal R$ 22,00 Total R$ 22,00 Continuar" at bounding box center [409, 184] width 118 height 43
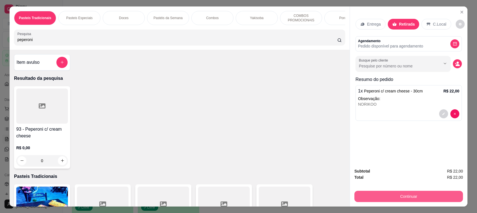
click at [399, 194] on button "Continuar" at bounding box center [409, 196] width 109 height 11
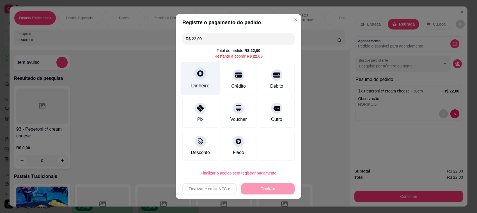
click at [202, 78] on div "Dinheiro" at bounding box center [201, 78] width 40 height 33
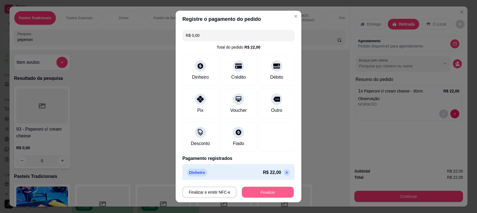
click at [246, 195] on button "Finalizar" at bounding box center [268, 192] width 52 height 11
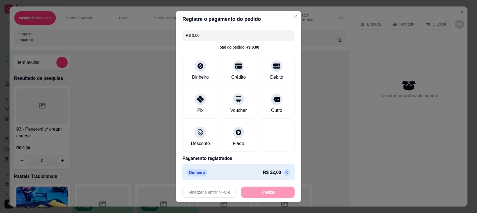
type input "-R$ 22,00"
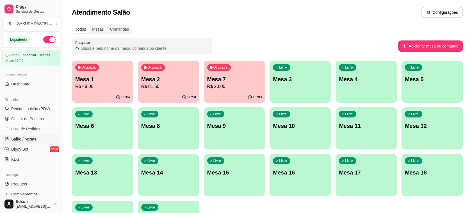
click at [76, 89] on p "R$ 48,00" at bounding box center [102, 86] width 55 height 7
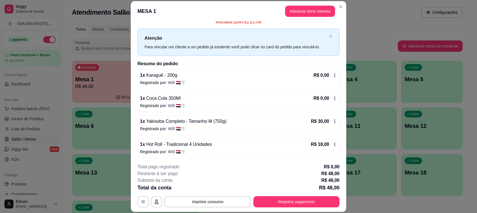
scroll to position [6, 0]
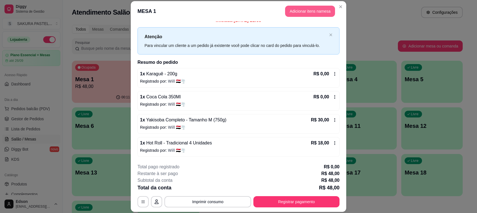
click at [309, 14] on button "Adicionar itens na mesa" at bounding box center [310, 11] width 50 height 11
click at [223, 42] on input "Pesquisa" at bounding box center [177, 40] width 320 height 6
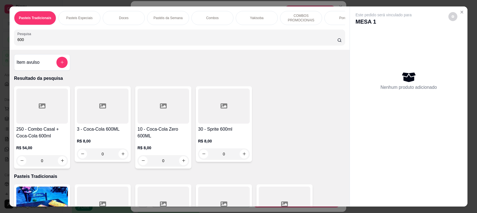
type input "600"
click at [104, 124] on div at bounding box center [103, 105] width 52 height 35
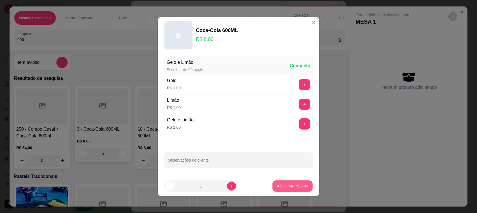
click at [301, 190] on button "Adicionar R$ 8,00" at bounding box center [293, 185] width 40 height 11
type input "1"
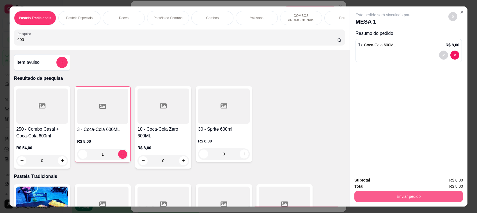
click at [383, 196] on button "Enviar pedido" at bounding box center [409, 196] width 109 height 11
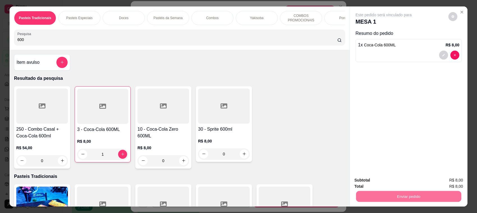
click at [371, 186] on button "Não registrar e enviar pedido" at bounding box center [390, 182] width 58 height 11
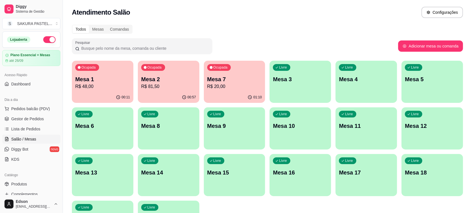
click at [360, 84] on div "Livre Mesa 4" at bounding box center [366, 78] width 61 height 35
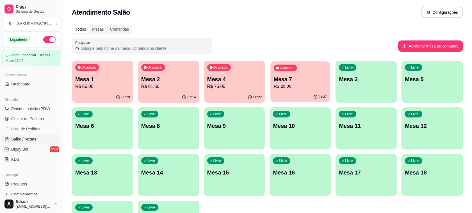
click at [313, 81] on p "Mesa 7" at bounding box center [300, 80] width 53 height 8
click at [298, 90] on div "Ocupada Mesa 7 R$ 20,00" at bounding box center [301, 76] width 60 height 30
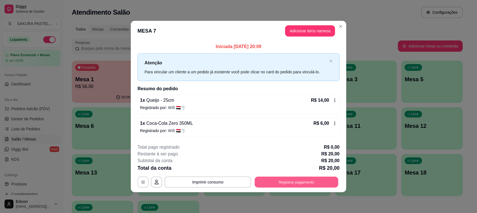
click at [302, 180] on button "Registrar pagamento" at bounding box center [297, 181] width 84 height 11
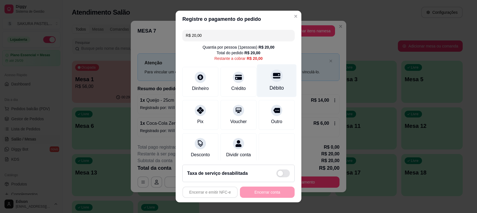
click at [270, 82] on div "Débito" at bounding box center [277, 80] width 40 height 33
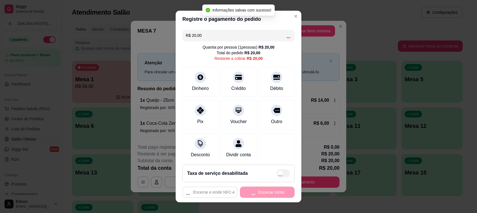
type input "R$ 0,00"
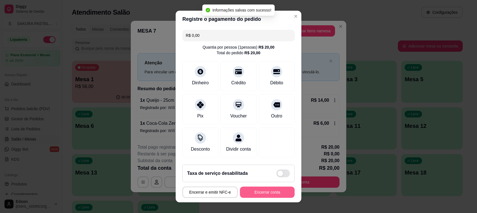
click at [278, 191] on button "Encerrar conta" at bounding box center [267, 191] width 55 height 11
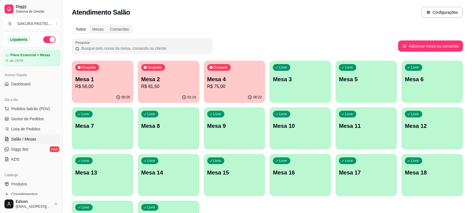
click at [183, 98] on icon "button" at bounding box center [184, 97] width 4 height 4
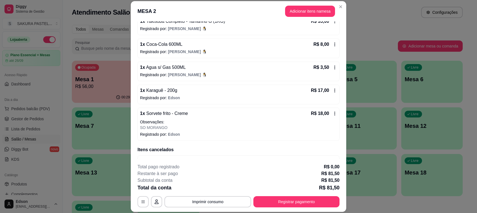
scroll to position [75, 0]
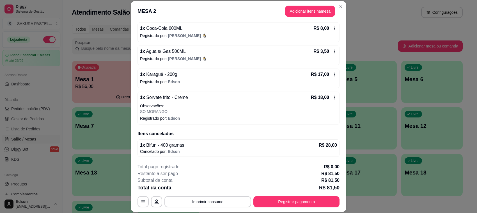
click at [295, 207] on button "Registrar pagamento" at bounding box center [297, 201] width 86 height 11
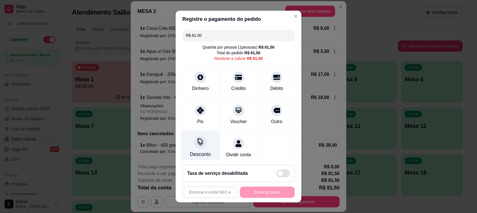
click at [200, 148] on div "Desconto" at bounding box center [201, 147] width 40 height 33
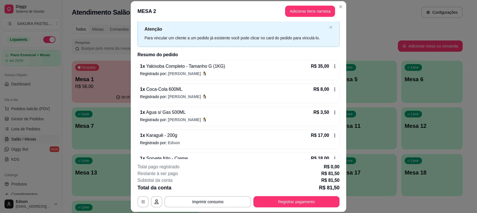
scroll to position [0, 0]
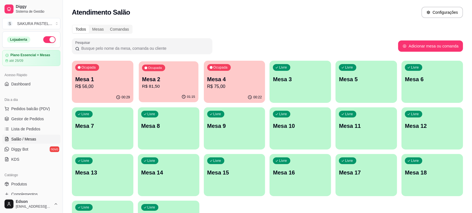
click at [181, 92] on div "01:15" at bounding box center [169, 97] width 60 height 11
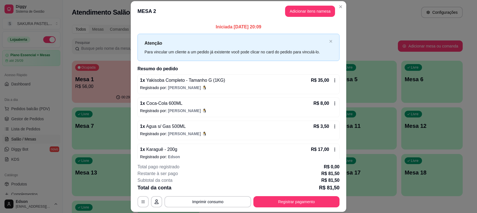
click at [316, 82] on p "R$ 35,00" at bounding box center [320, 80] width 18 height 7
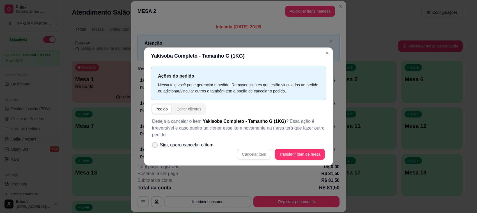
click at [184, 145] on span "Sim, quero cancelar o item." at bounding box center [187, 145] width 55 height 7
click at [156, 146] on input "Sim, quero cancelar o item." at bounding box center [154, 148] width 4 height 4
checkbox input "true"
click at [249, 154] on button "Cancelar item" at bounding box center [254, 154] width 34 height 11
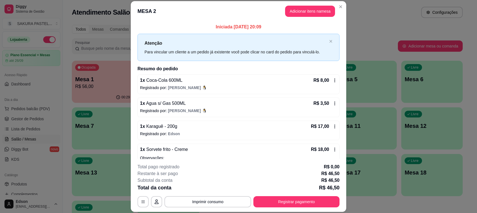
click at [189, 79] on div "1 x Coca-Cola 600ML R$ 8,00" at bounding box center [238, 80] width 197 height 7
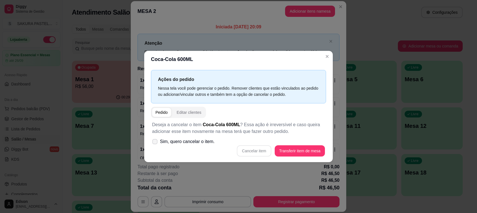
click at [197, 141] on span "Sim, quero cancelar o item." at bounding box center [187, 141] width 55 height 7
click at [156, 143] on input "Sim, quero cancelar o item." at bounding box center [154, 145] width 4 height 4
checkbox input "true"
click at [254, 153] on button "Cancelar item" at bounding box center [254, 150] width 33 height 11
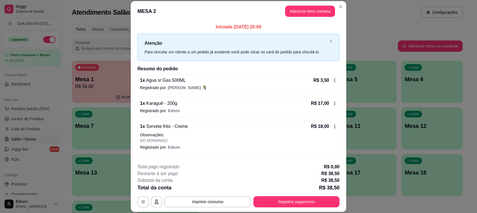
click at [176, 83] on div "1 x Agua s/ Gas 500ML R$ 3,50 Registrado por: [PERSON_NAME]" at bounding box center [239, 84] width 202 height 20
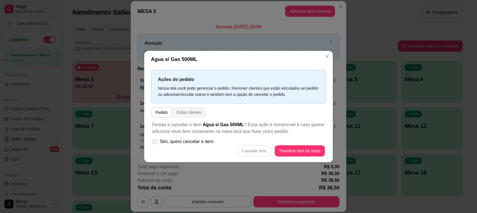
click at [192, 145] on span "Sim, quero cancelar o item." at bounding box center [187, 141] width 55 height 7
click at [156, 145] on input "Sim, quero cancelar o item." at bounding box center [154, 145] width 4 height 4
checkbox input "true"
click at [257, 152] on button "Cancelar item" at bounding box center [254, 150] width 33 height 11
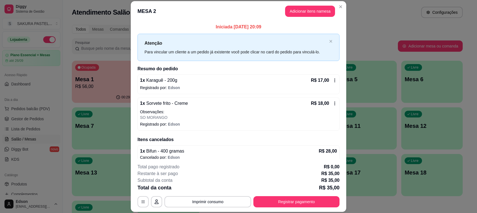
click at [199, 93] on div "1 x Karaguê - 200g R$ 17,00 Registrado por: [PERSON_NAME]" at bounding box center [239, 84] width 202 height 20
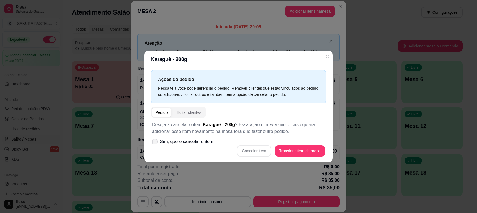
click at [192, 143] on span "Sim, quero cancelar o item." at bounding box center [187, 141] width 55 height 7
click at [156, 143] on input "Sim, quero cancelar o item." at bounding box center [154, 145] width 4 height 4
checkbox input "true"
click at [273, 159] on div "Deseja a cancelar o item Karaguê - 200g ? Essa ação é irreversível e caso queir…" at bounding box center [238, 139] width 175 height 42
click at [252, 153] on button "Cancelar item" at bounding box center [254, 150] width 33 height 11
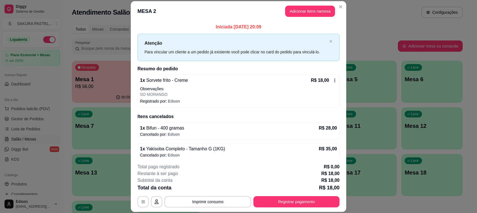
click at [212, 95] on p "SO MORANGO" at bounding box center [238, 95] width 197 height 6
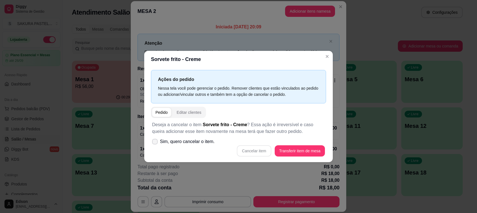
click at [185, 147] on label "Sim, quero cancelar o item." at bounding box center [183, 141] width 67 height 11
click at [156, 146] on input "Sim, quero cancelar o item." at bounding box center [154, 145] width 4 height 4
checkbox input "true"
click at [240, 149] on button "Cancelar item" at bounding box center [254, 150] width 33 height 11
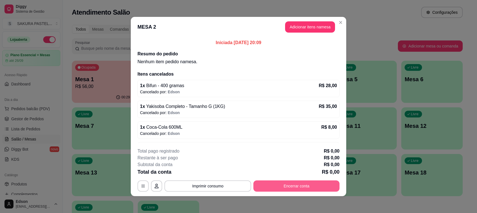
click at [280, 183] on button "Encerrar conta" at bounding box center [297, 185] width 86 height 11
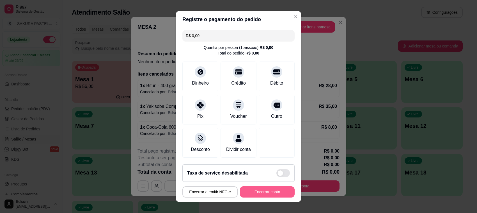
click at [270, 189] on button "Encerrar conta" at bounding box center [267, 191] width 55 height 11
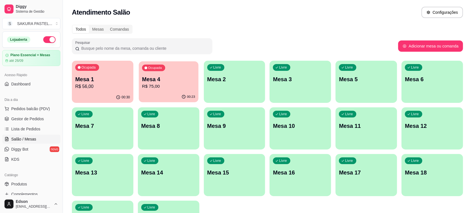
click at [166, 96] on div "00:23" at bounding box center [169, 97] width 60 height 11
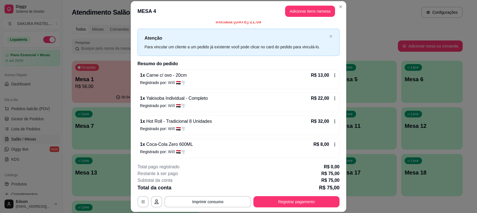
scroll to position [6, 0]
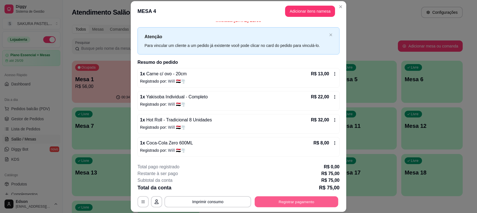
click at [300, 204] on button "Registrar pagamento" at bounding box center [297, 201] width 84 height 11
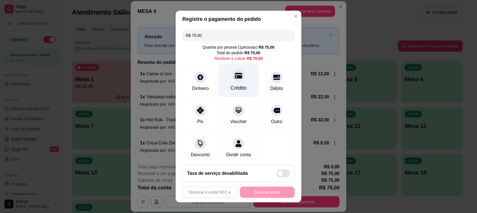
click at [232, 86] on div "Crédito" at bounding box center [239, 87] width 16 height 7
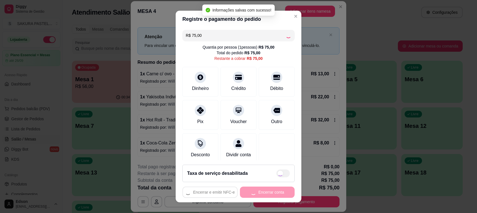
type input "R$ 0,00"
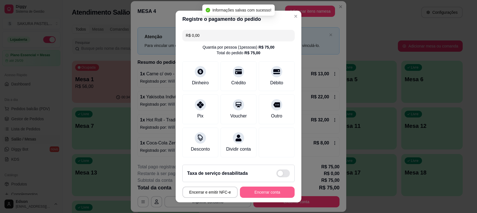
click at [269, 195] on button "Encerrar conta" at bounding box center [267, 191] width 55 height 11
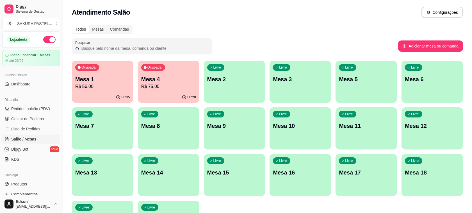
click at [99, 88] on p "R$ 56,00" at bounding box center [102, 86] width 55 height 7
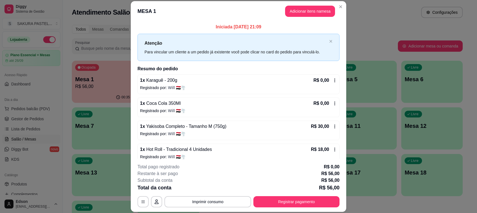
scroll to position [30, 0]
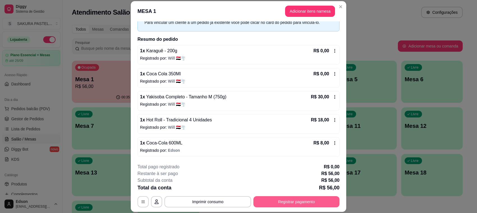
click at [329, 201] on button "Registrar pagamento" at bounding box center [297, 201] width 86 height 11
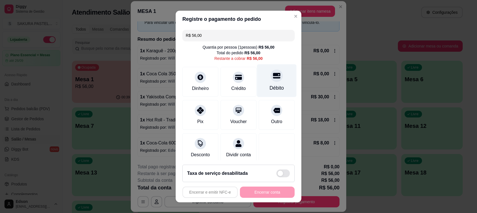
click at [257, 80] on div "Débito" at bounding box center [277, 80] width 40 height 33
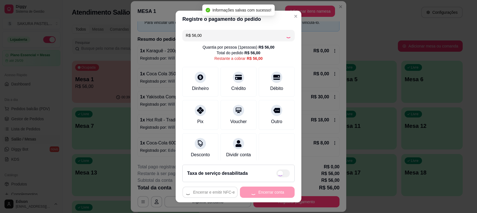
type input "R$ 0,00"
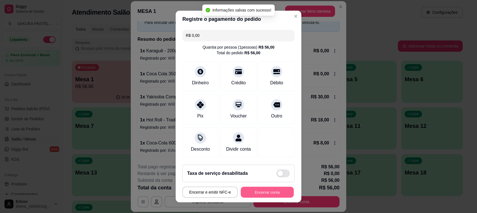
click at [268, 191] on button "Encerrar conta" at bounding box center [267, 192] width 53 height 11
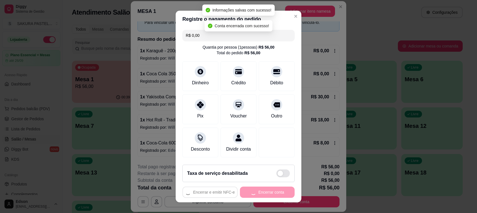
scroll to position [0, 0]
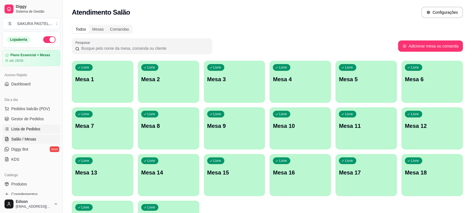
click at [33, 126] on link "Lista de Pedidos" at bounding box center [31, 128] width 58 height 9
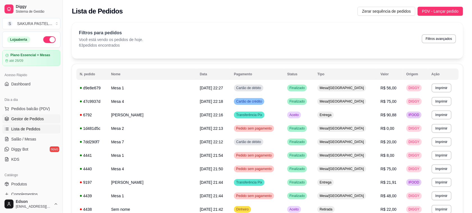
click at [28, 120] on span "Gestor de Pedidos" at bounding box center [27, 119] width 33 height 6
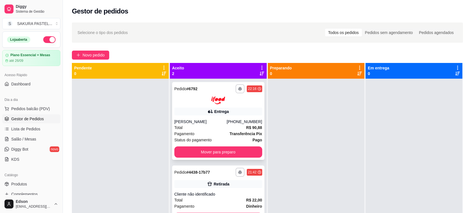
click at [225, 120] on div "[PERSON_NAME]" at bounding box center [200, 122] width 53 height 6
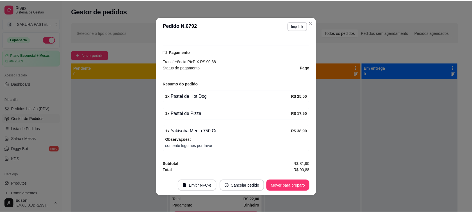
scroll to position [1, 0]
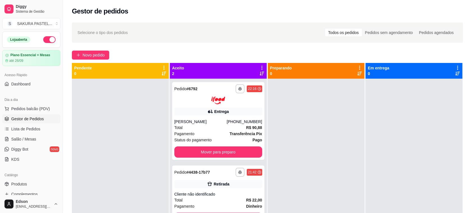
click at [51, 38] on div "Loja aberta" at bounding box center [32, 40] width 58 height 16
click at [44, 42] on button "button" at bounding box center [49, 39] width 12 height 7
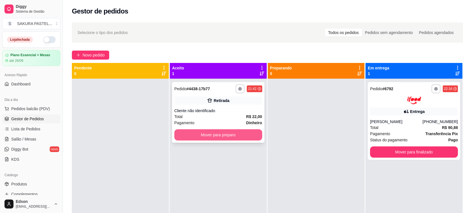
click at [218, 134] on button "Mover para preparo" at bounding box center [218, 134] width 88 height 11
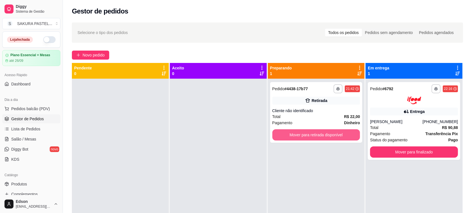
click at [322, 131] on button "Mover para retirada disponível" at bounding box center [316, 134] width 88 height 11
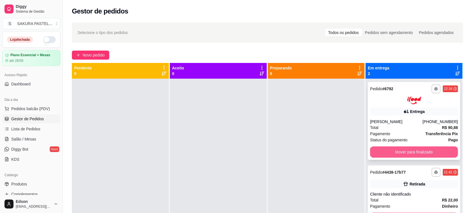
click at [429, 154] on button "Mover para finalizado" at bounding box center [414, 151] width 88 height 11
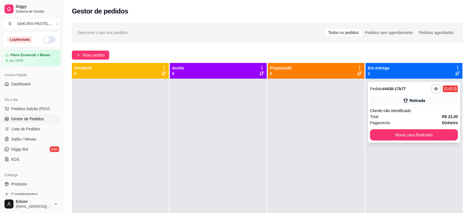
click at [421, 140] on div "**********" at bounding box center [414, 112] width 92 height 61
click at [414, 137] on button "Mover para finalizado" at bounding box center [414, 134] width 88 height 11
